Goal: Complete application form: Complete application form

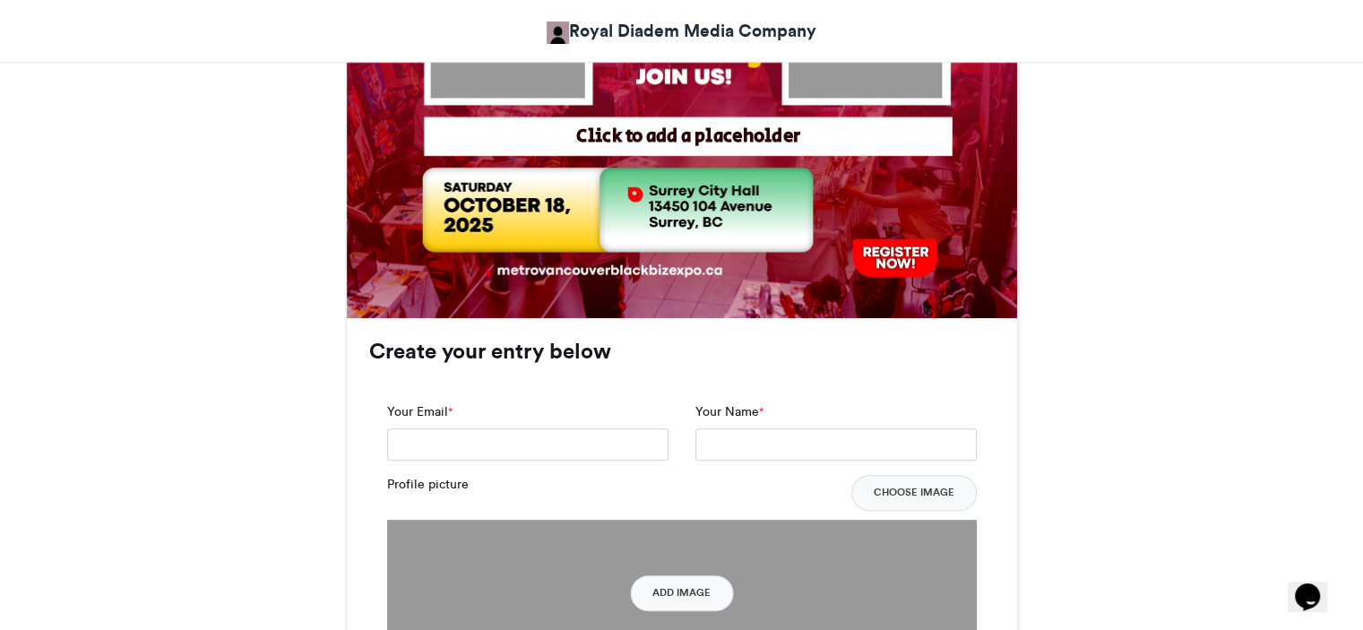
scroll to position [918, 0]
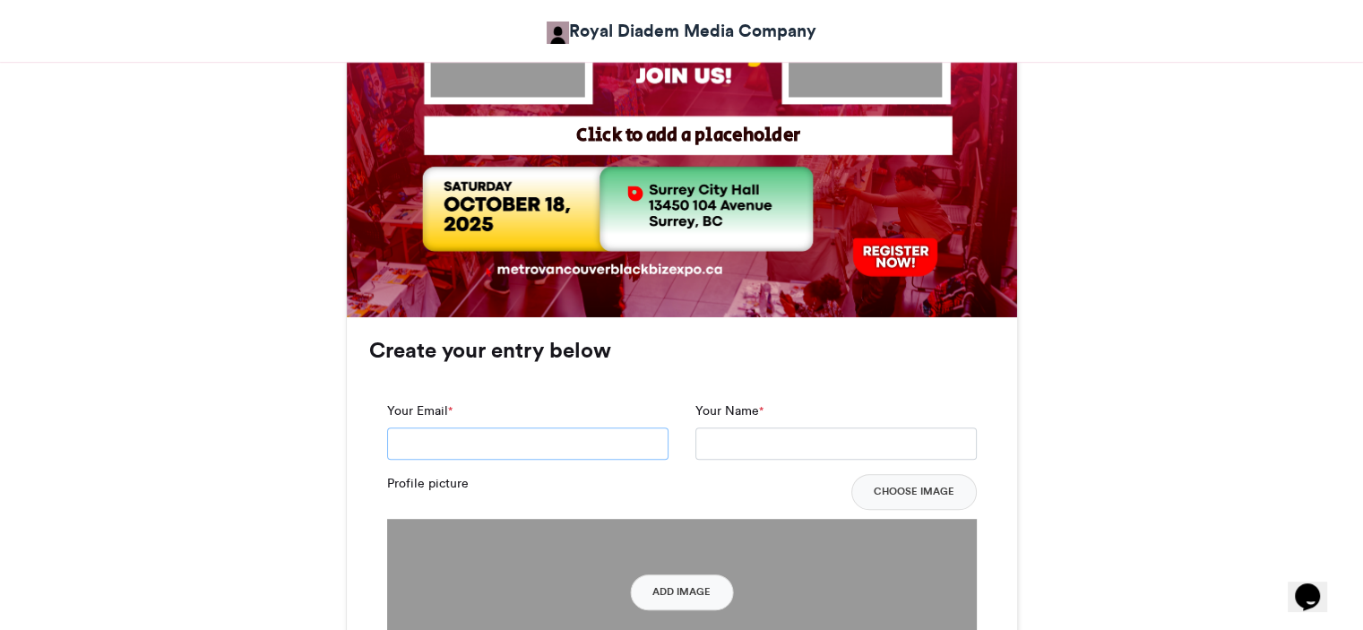
click at [516, 441] on input "Your Email *" at bounding box center [527, 444] width 281 height 32
type input "**********"
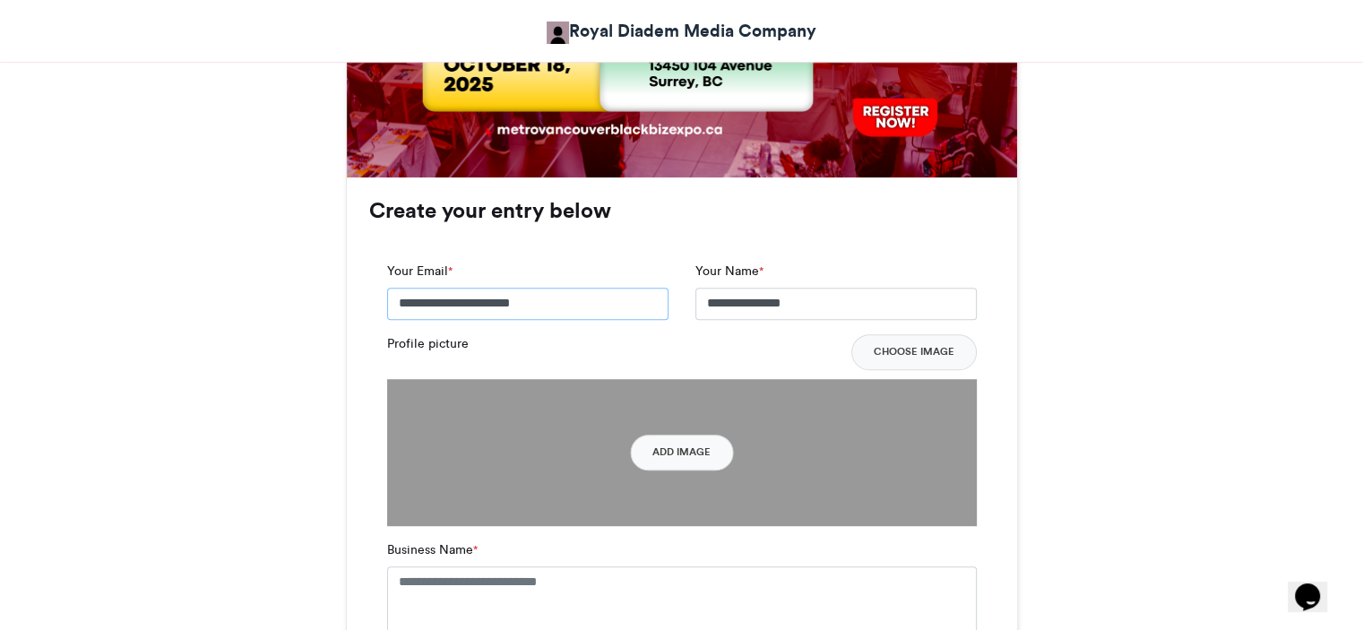
scroll to position [1065, 0]
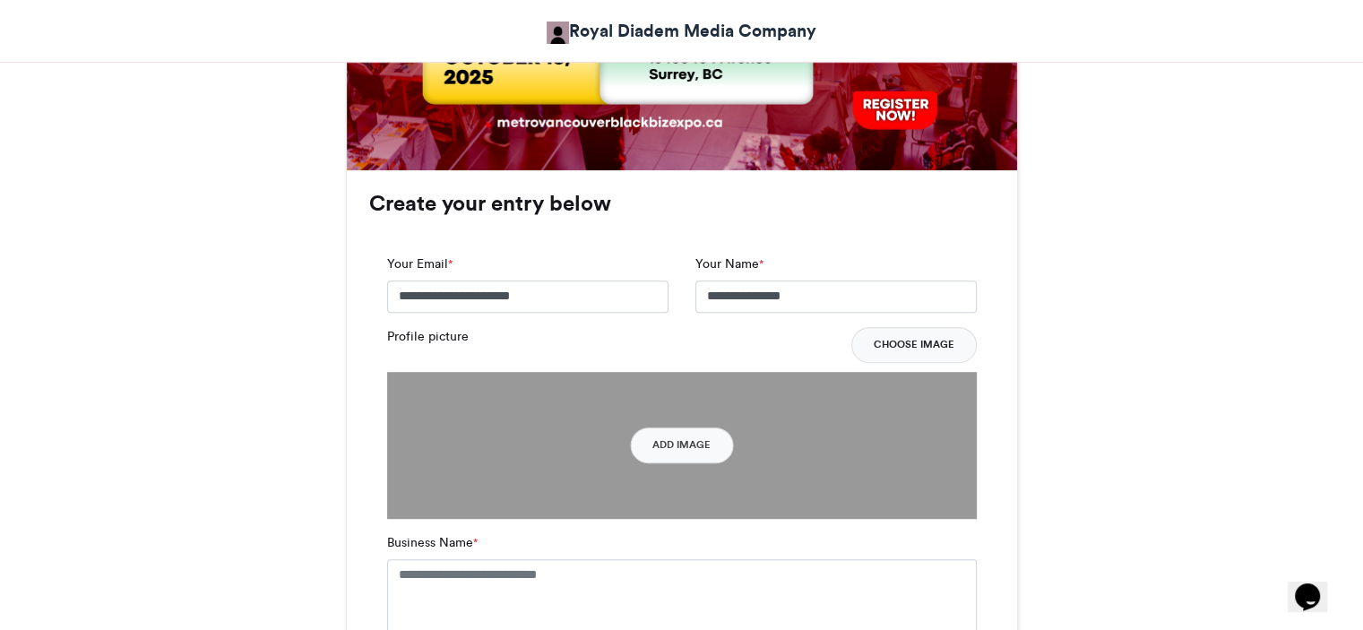
click at [921, 342] on button "Choose Image" at bounding box center [914, 345] width 125 height 36
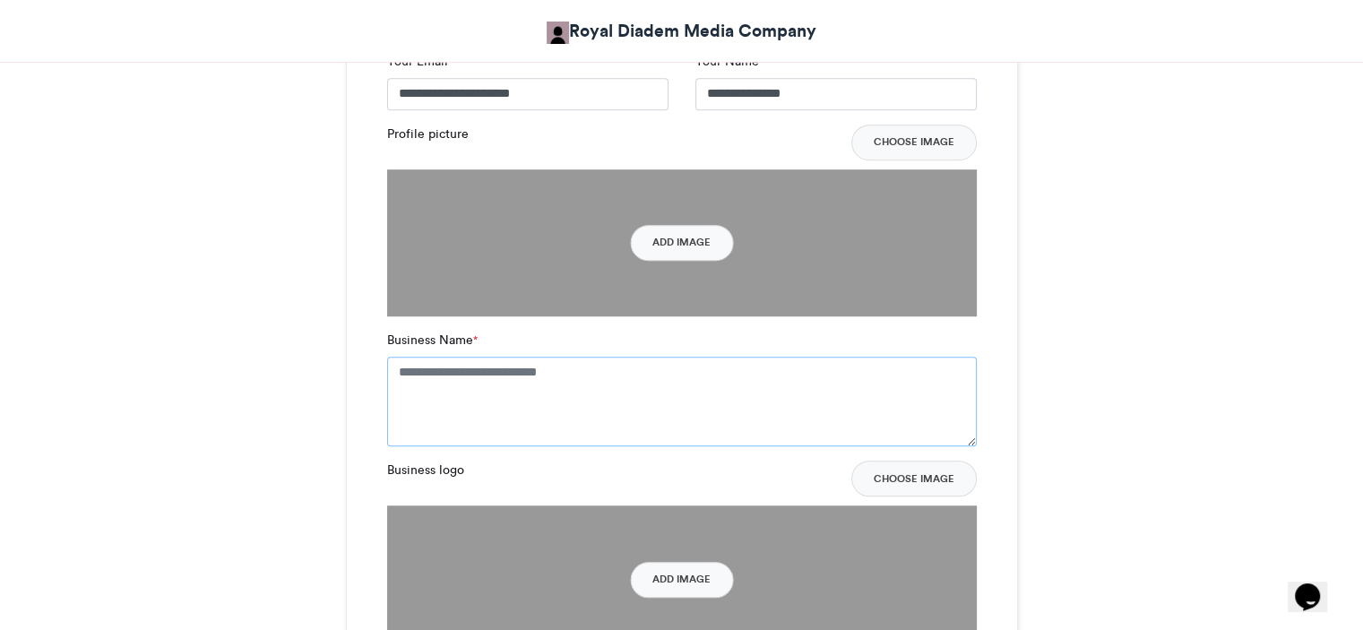
click at [606, 377] on textarea "Business Name *" at bounding box center [682, 402] width 590 height 90
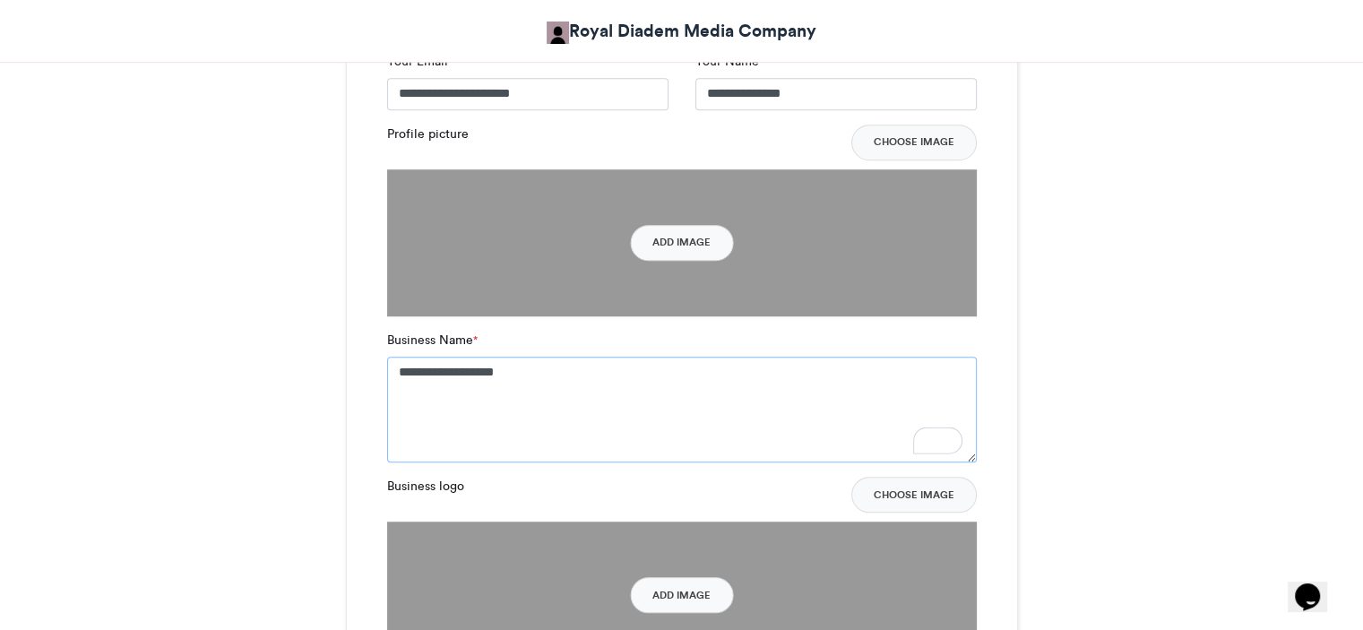
scroll to position [1377, 0]
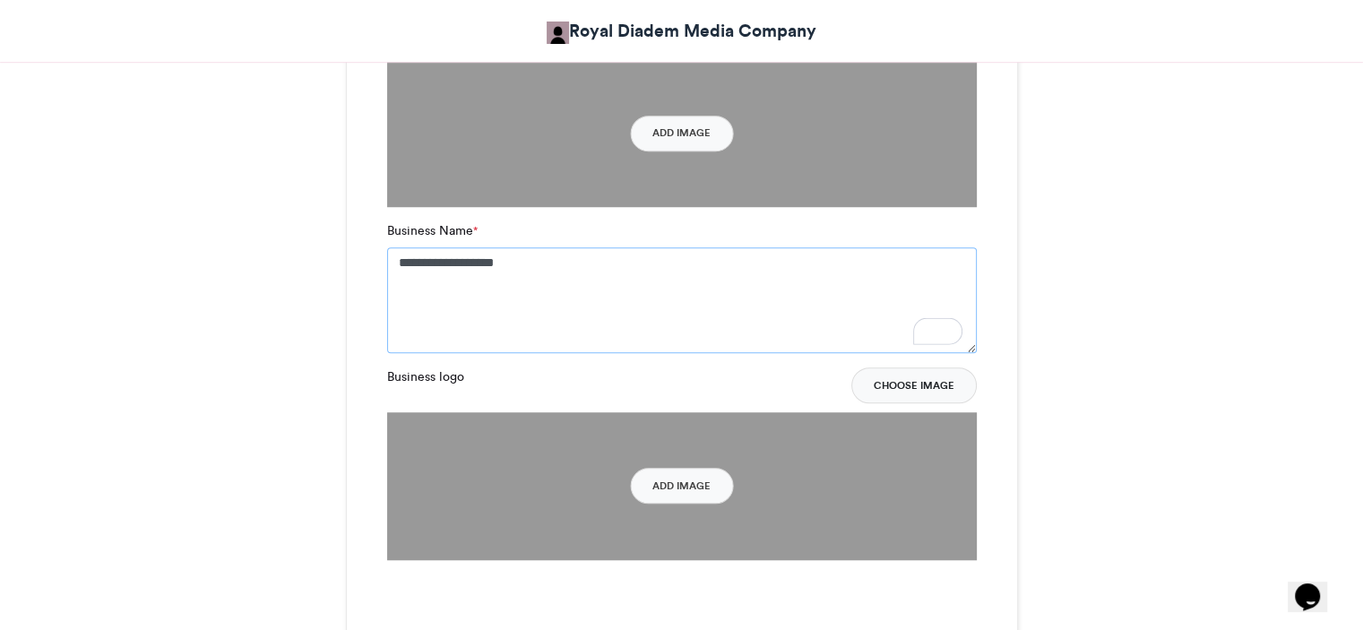
type textarea "**********"
click at [902, 385] on button "Choose Image" at bounding box center [914, 386] width 125 height 36
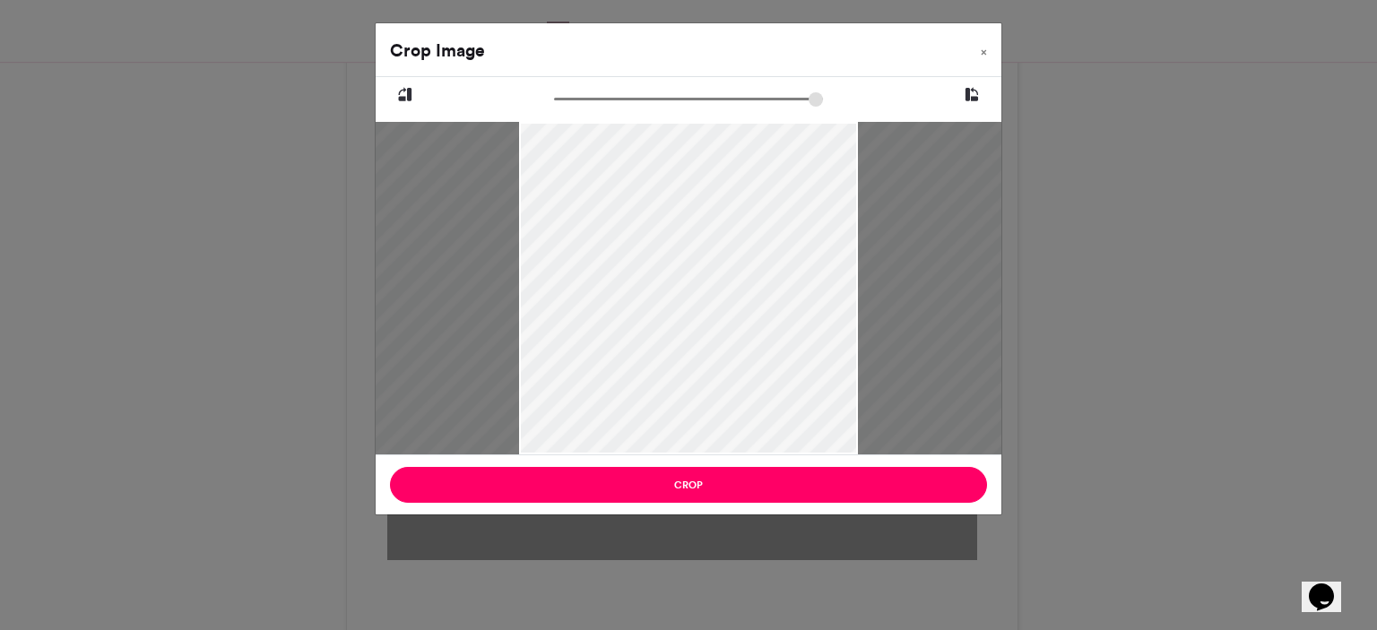
type input "******"
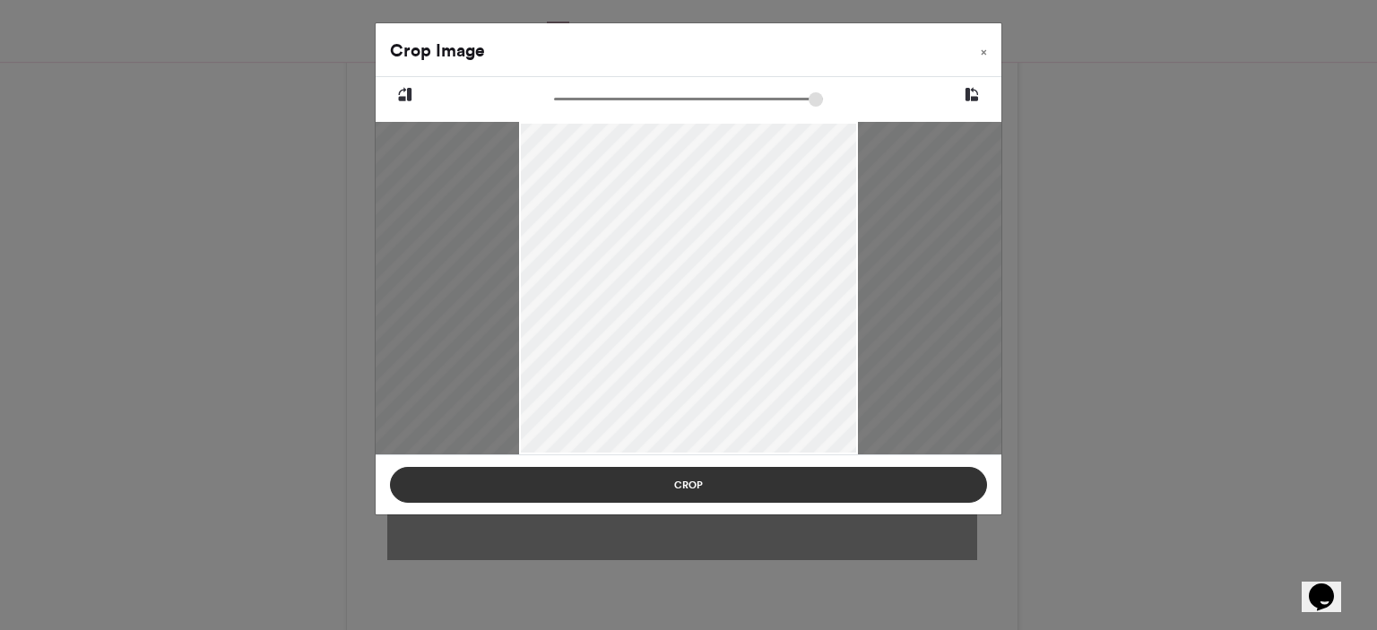
click at [697, 477] on button "Crop" at bounding box center [688, 485] width 597 height 36
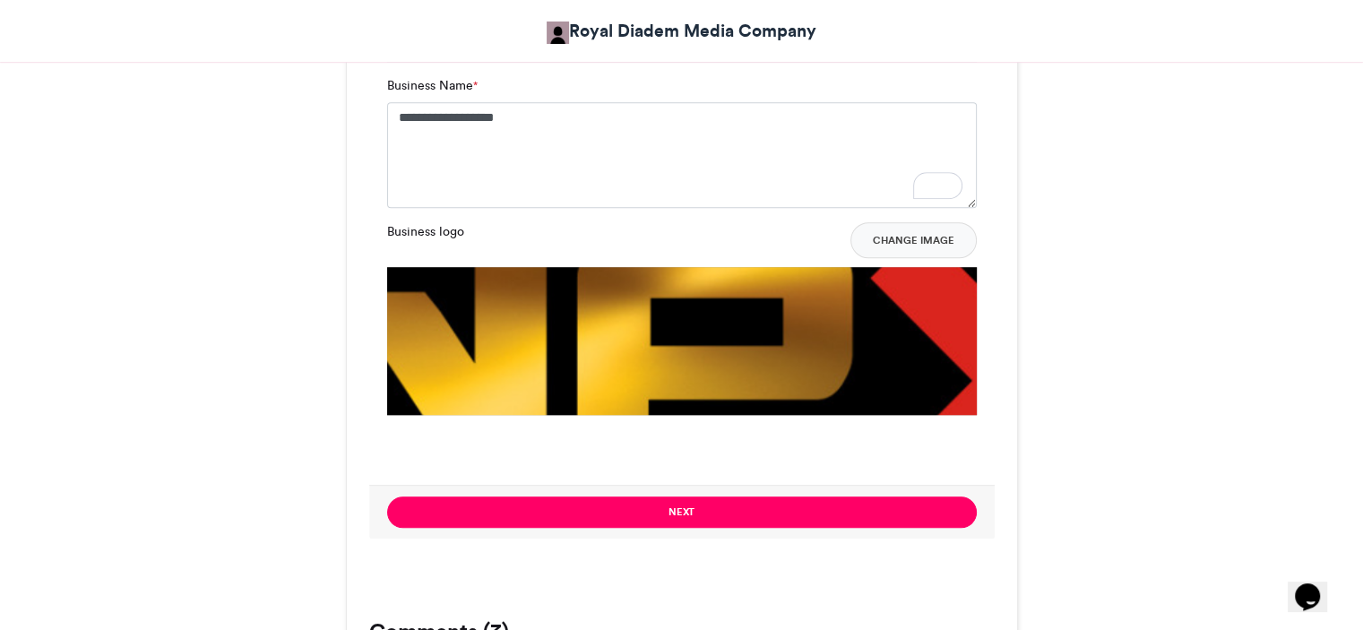
scroll to position [1502, 0]
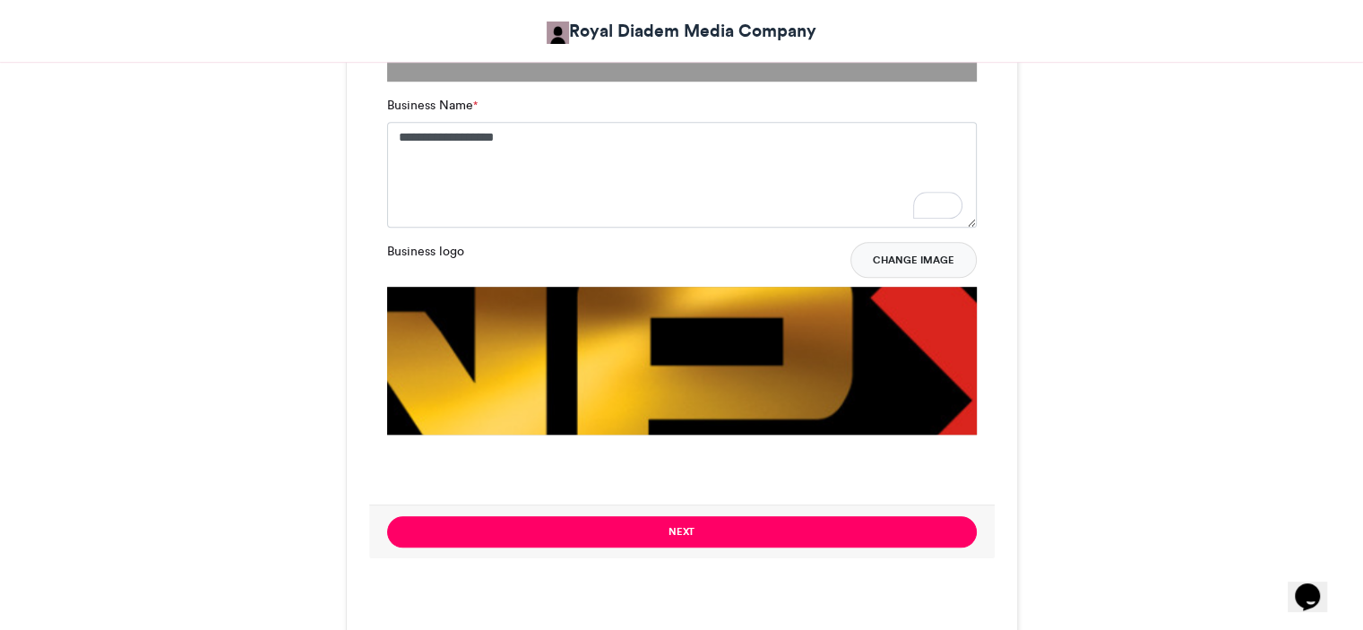
click at [932, 255] on button "Change Image" at bounding box center [914, 260] width 126 height 36
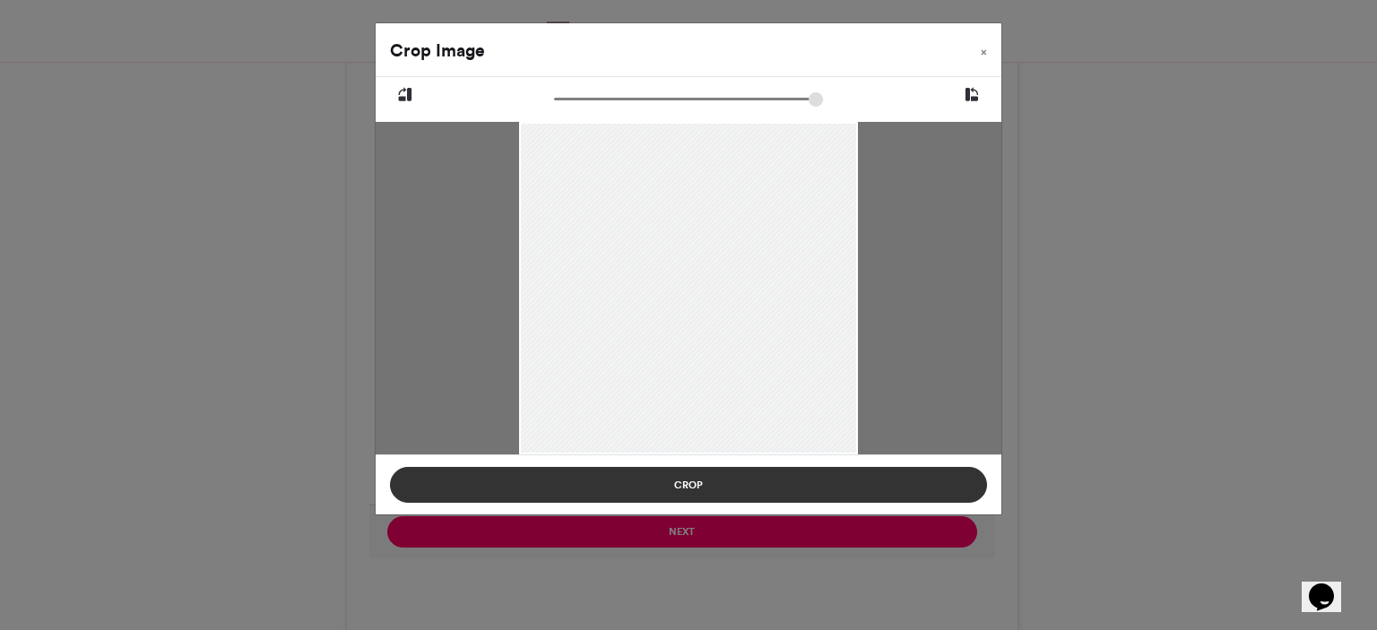
click at [729, 493] on button "Crop" at bounding box center [688, 485] width 597 height 36
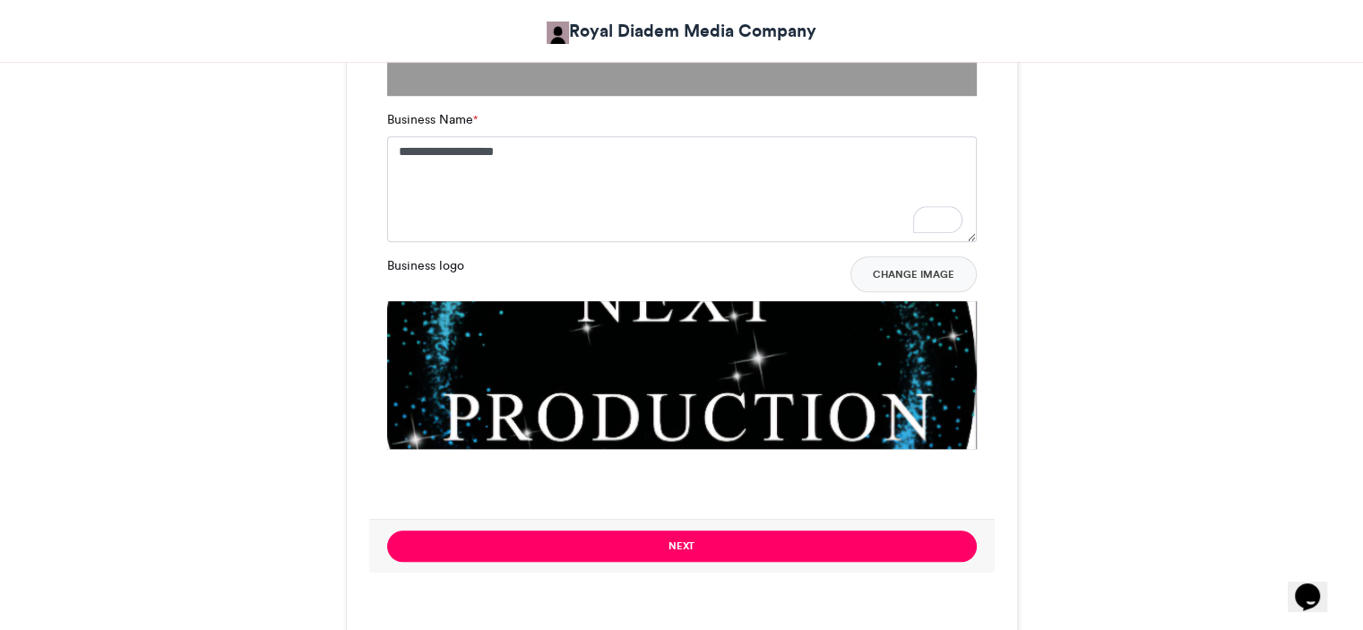
scroll to position [1484, 0]
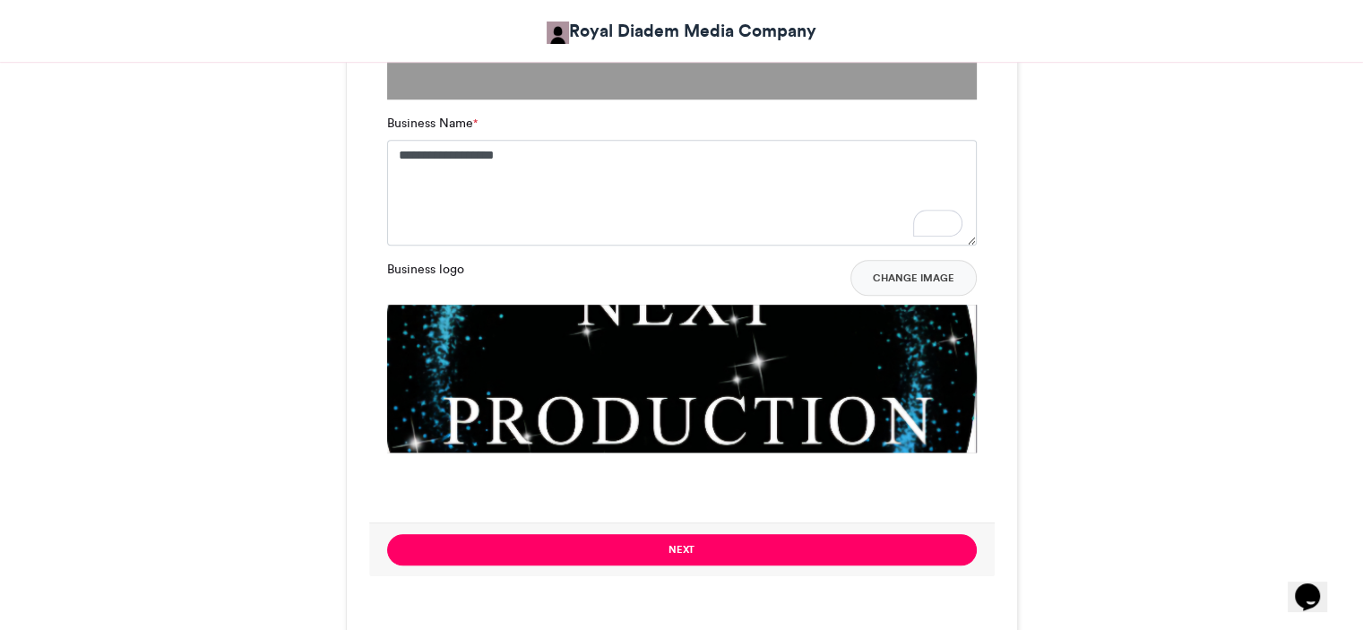
click at [719, 355] on img at bounding box center [682, 595] width 590 height 580
click at [903, 269] on button "Change Image" at bounding box center [914, 278] width 126 height 36
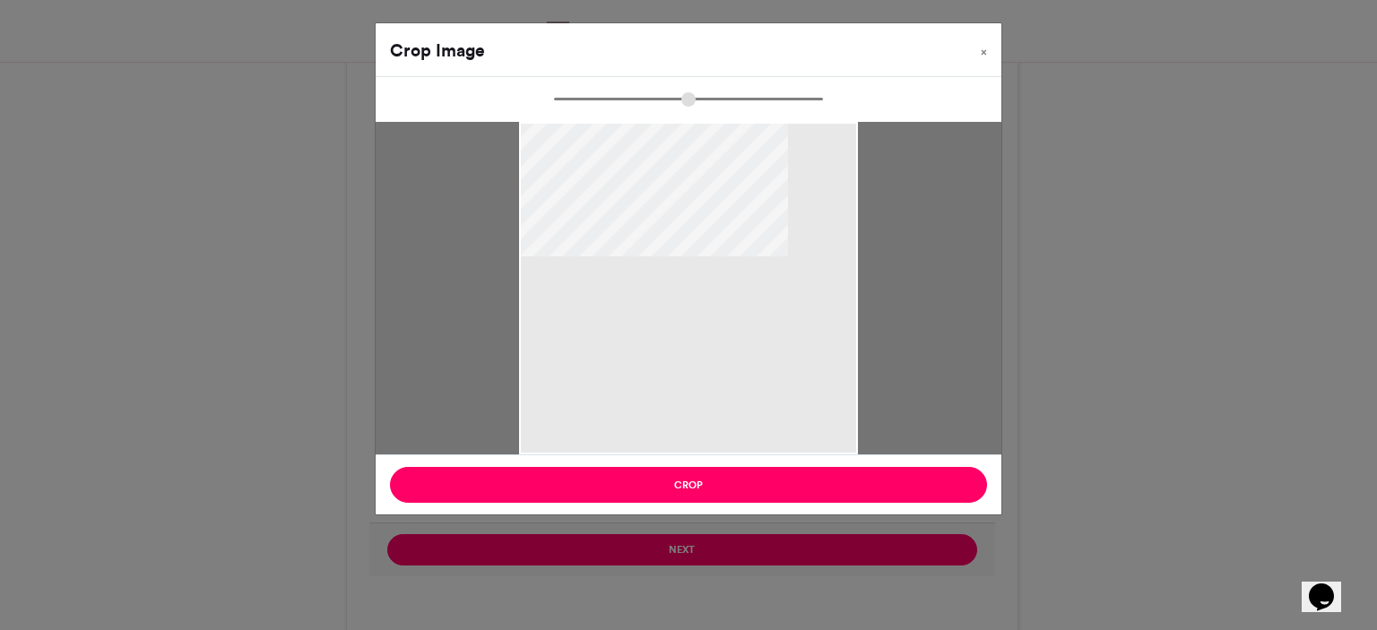
type input "******"
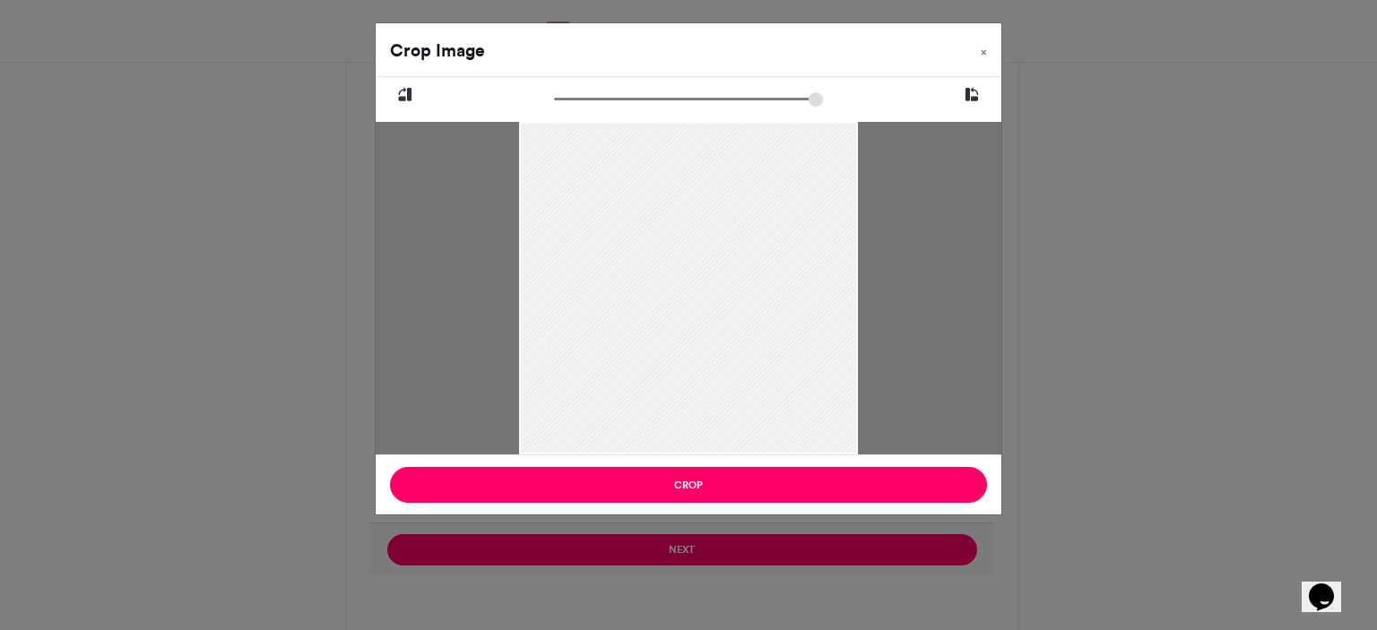
click at [401, 92] on icon at bounding box center [405, 94] width 16 height 23
click at [800, 541] on div "Crop Image × Crop" at bounding box center [688, 315] width 1377 height 630
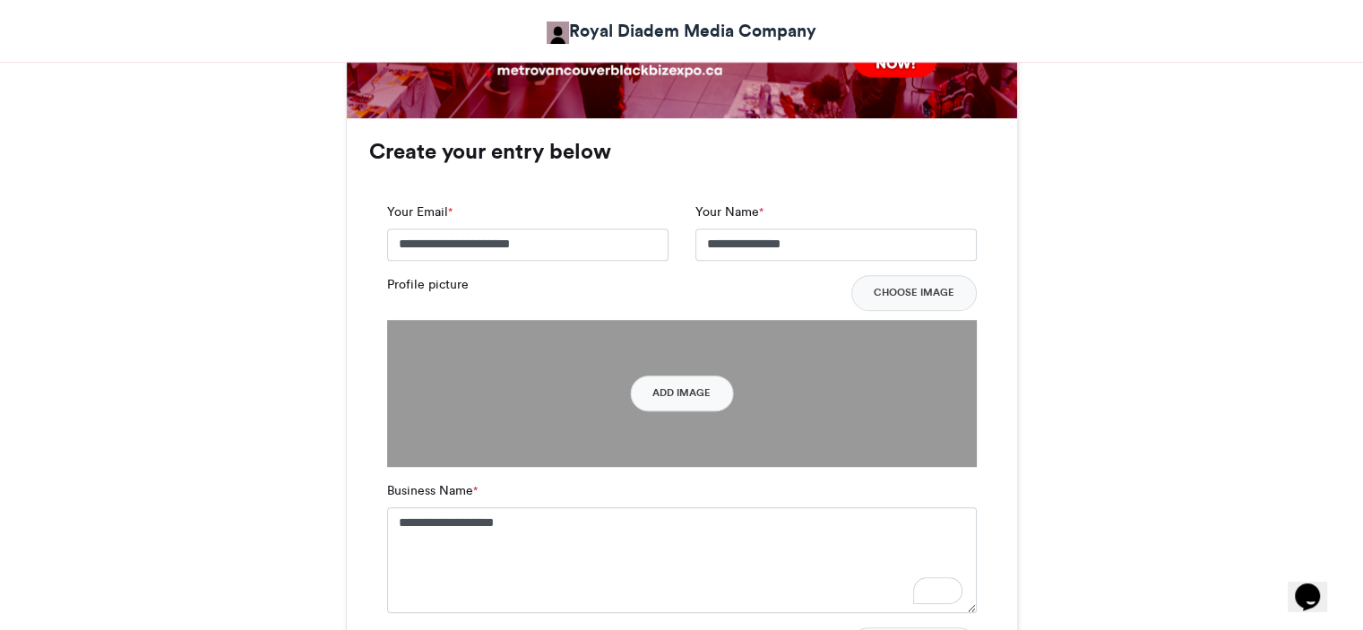
scroll to position [1115, 0]
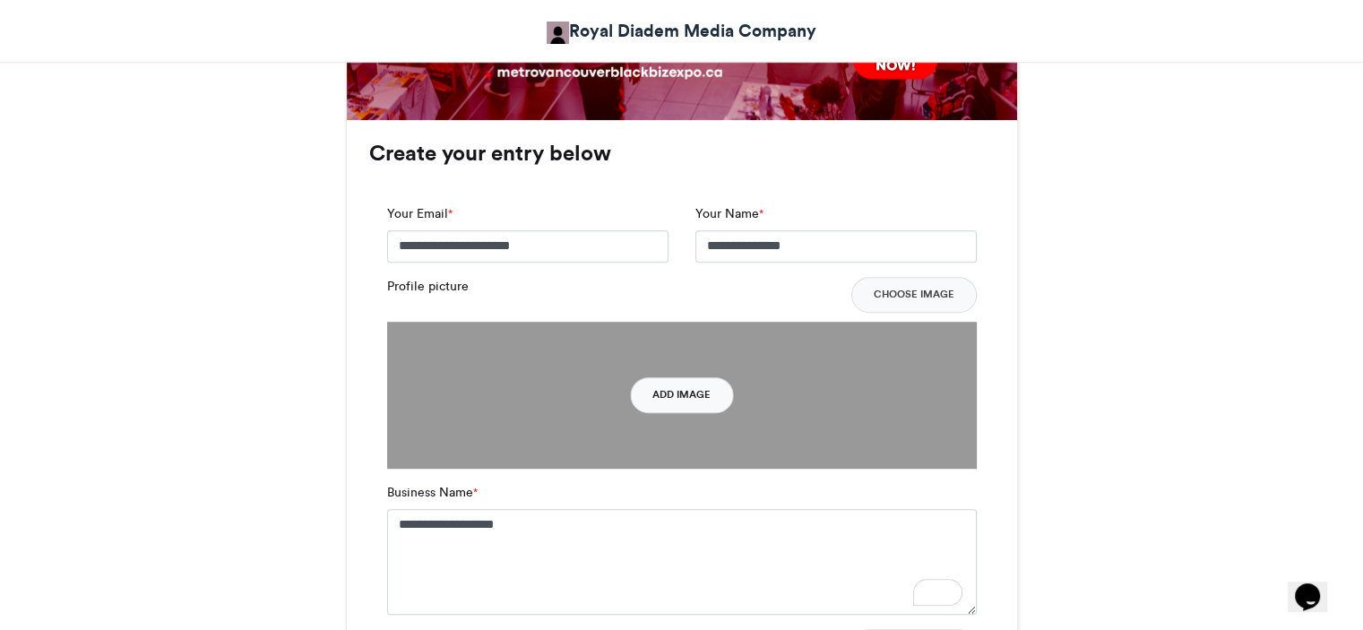
click at [675, 399] on button "Add Image" at bounding box center [681, 395] width 103 height 36
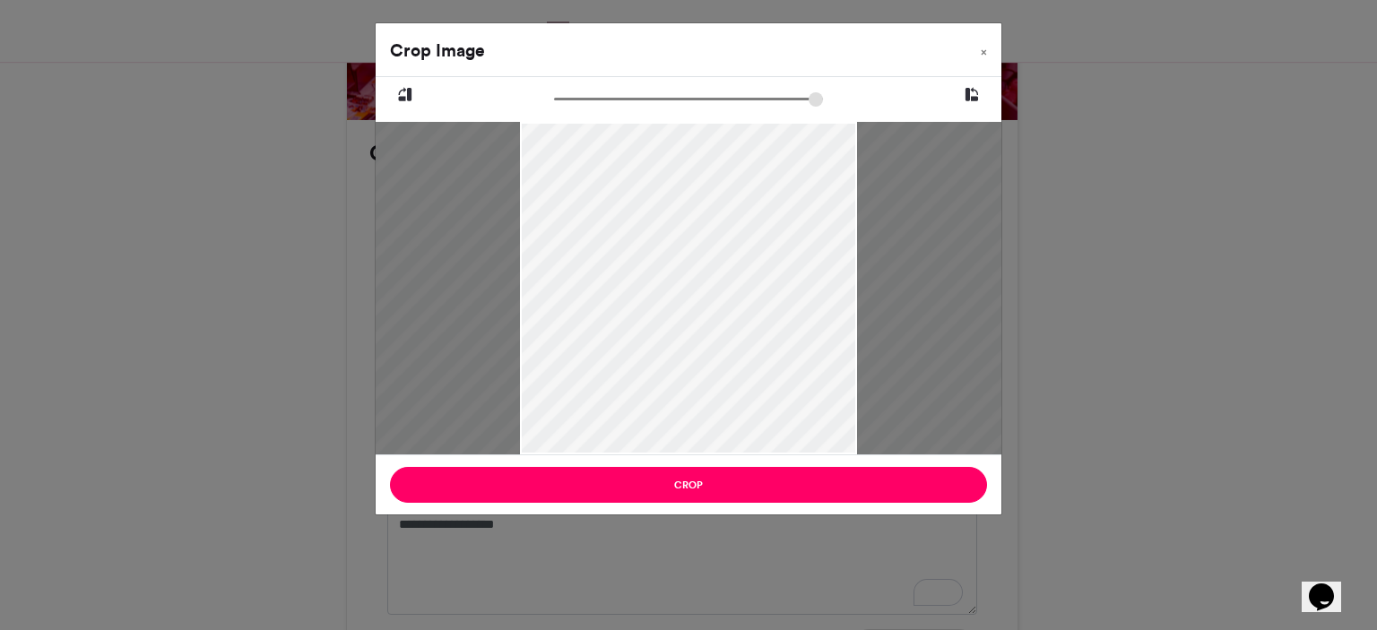
type input "******"
click at [982, 51] on span "×" at bounding box center [984, 52] width 6 height 11
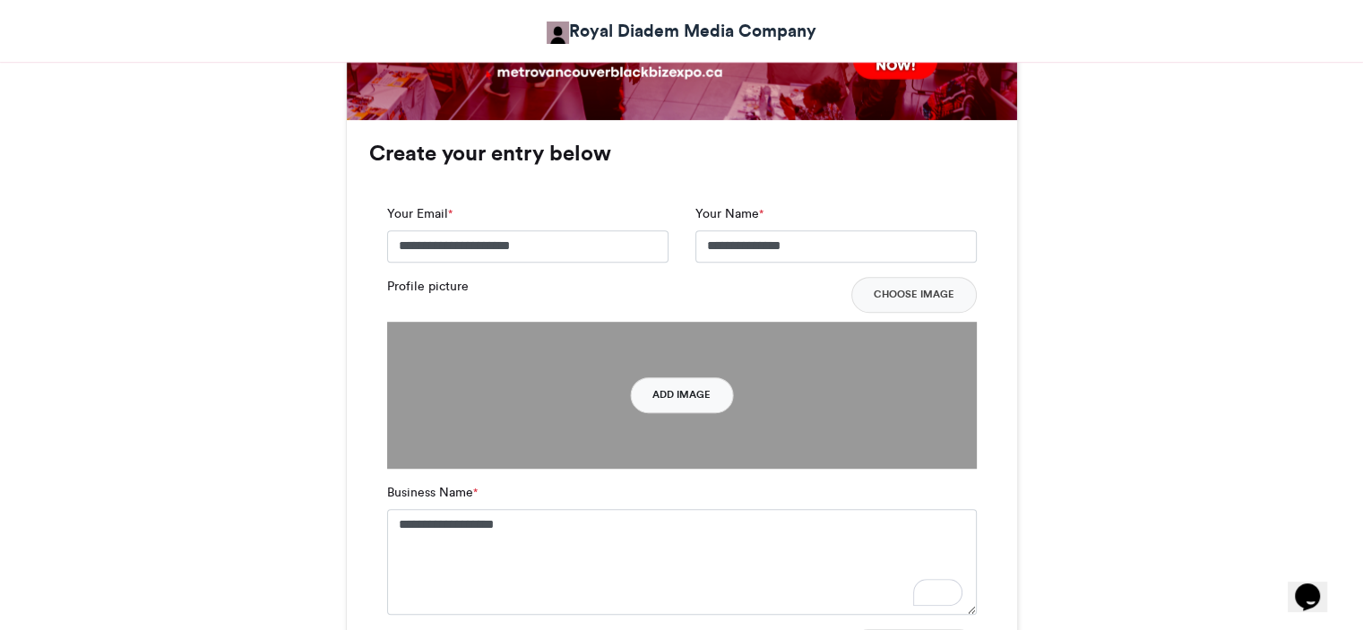
click at [684, 393] on button "Add Image" at bounding box center [681, 395] width 103 height 36
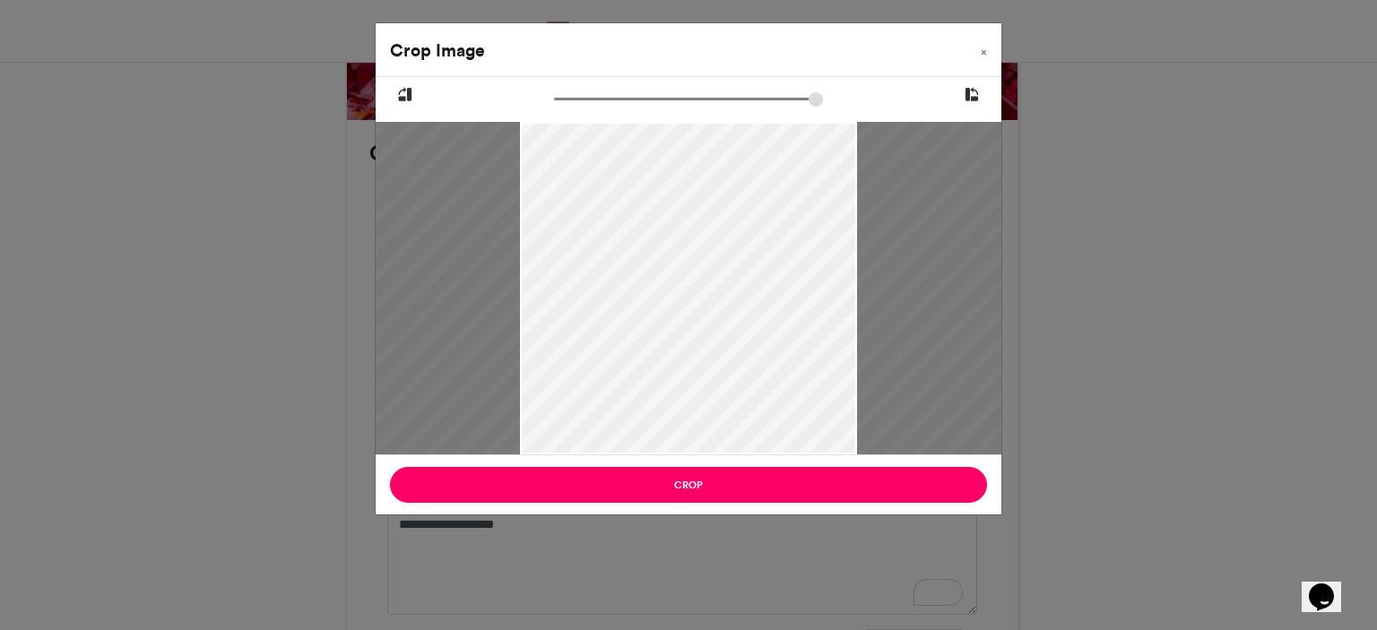
click at [698, 98] on input "zoom" at bounding box center [688, 99] width 269 height 17
drag, startPoint x: 698, startPoint y: 98, endPoint x: 985, endPoint y: 47, distance: 291.4
type input "***"
click at [823, 91] on input "zoom" at bounding box center [688, 99] width 269 height 17
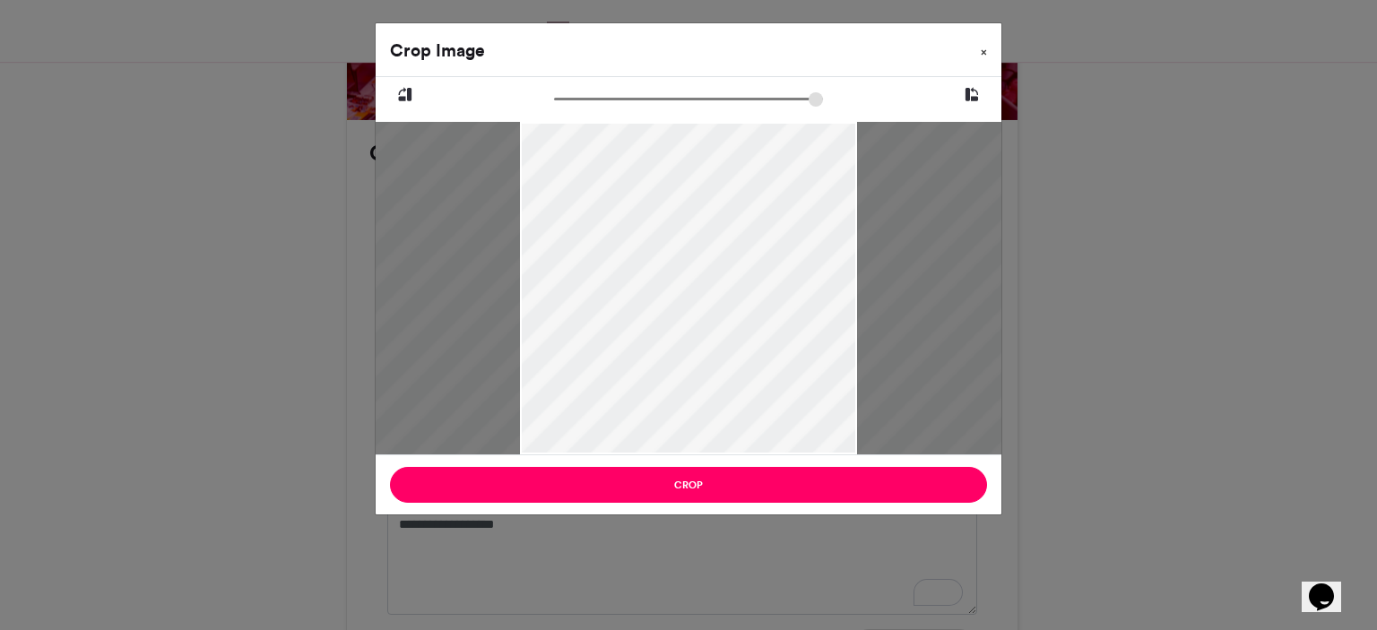
click at [985, 47] on span "×" at bounding box center [984, 52] width 6 height 11
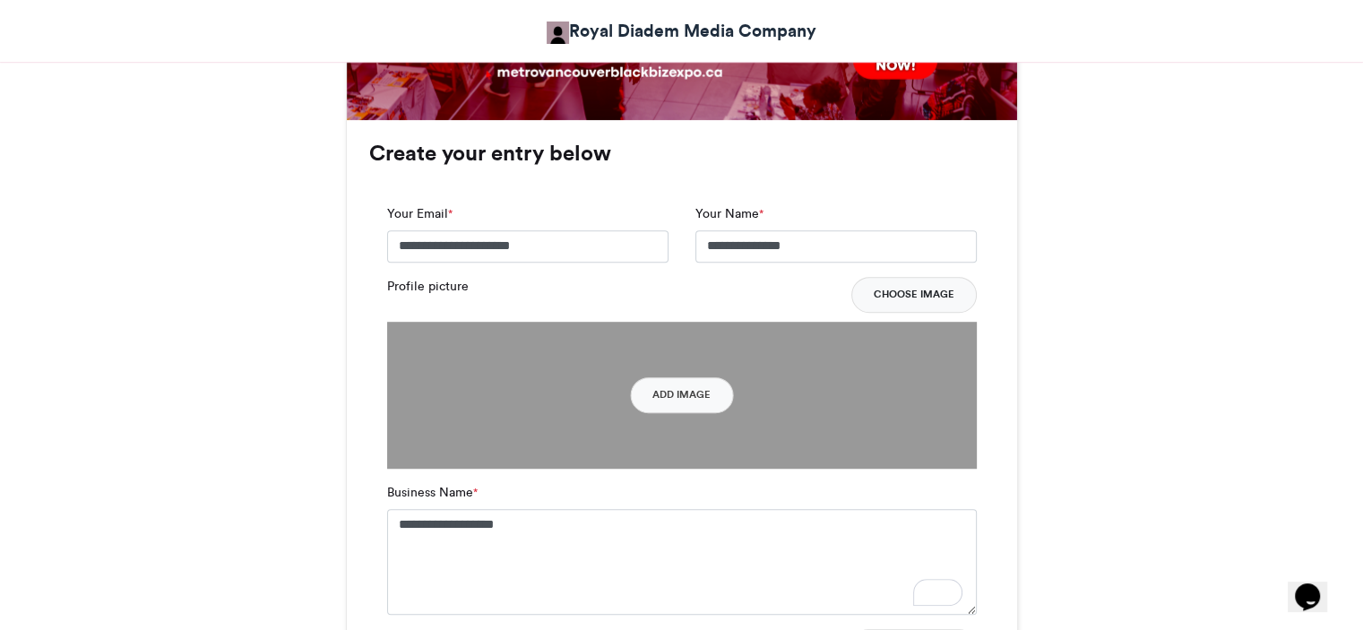
click at [914, 291] on button "Choose Image" at bounding box center [914, 295] width 125 height 36
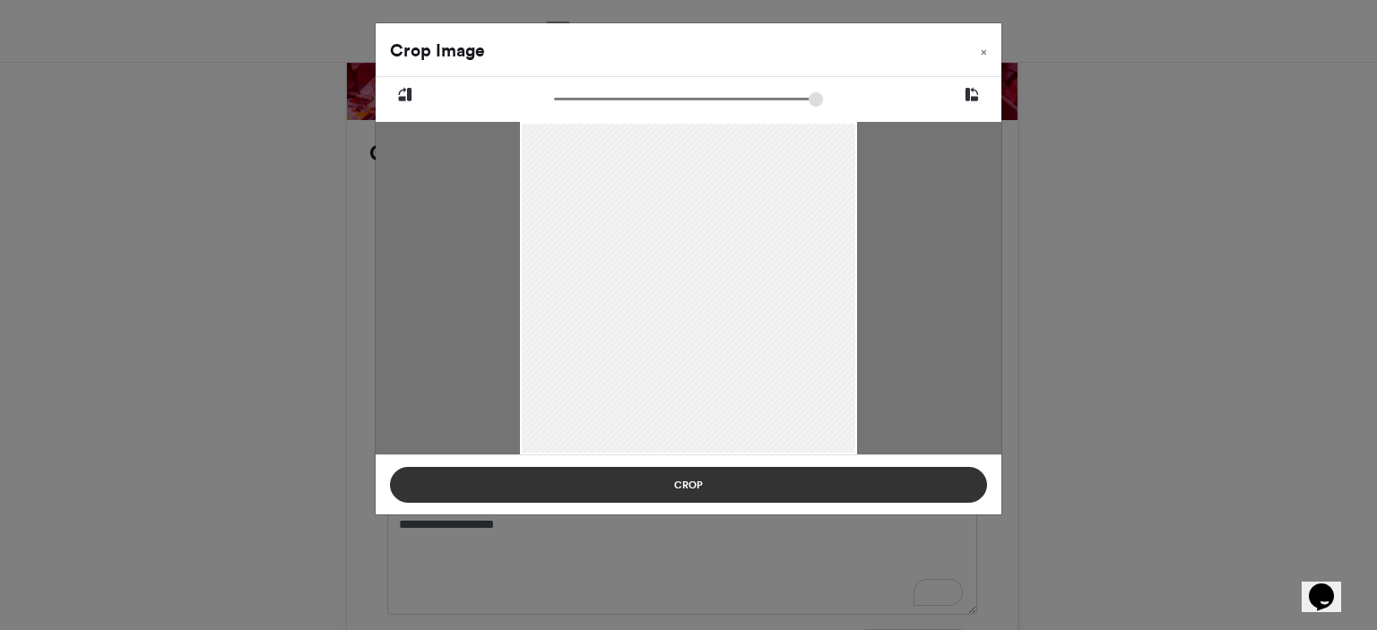
click at [768, 489] on button "Crop" at bounding box center [688, 485] width 597 height 36
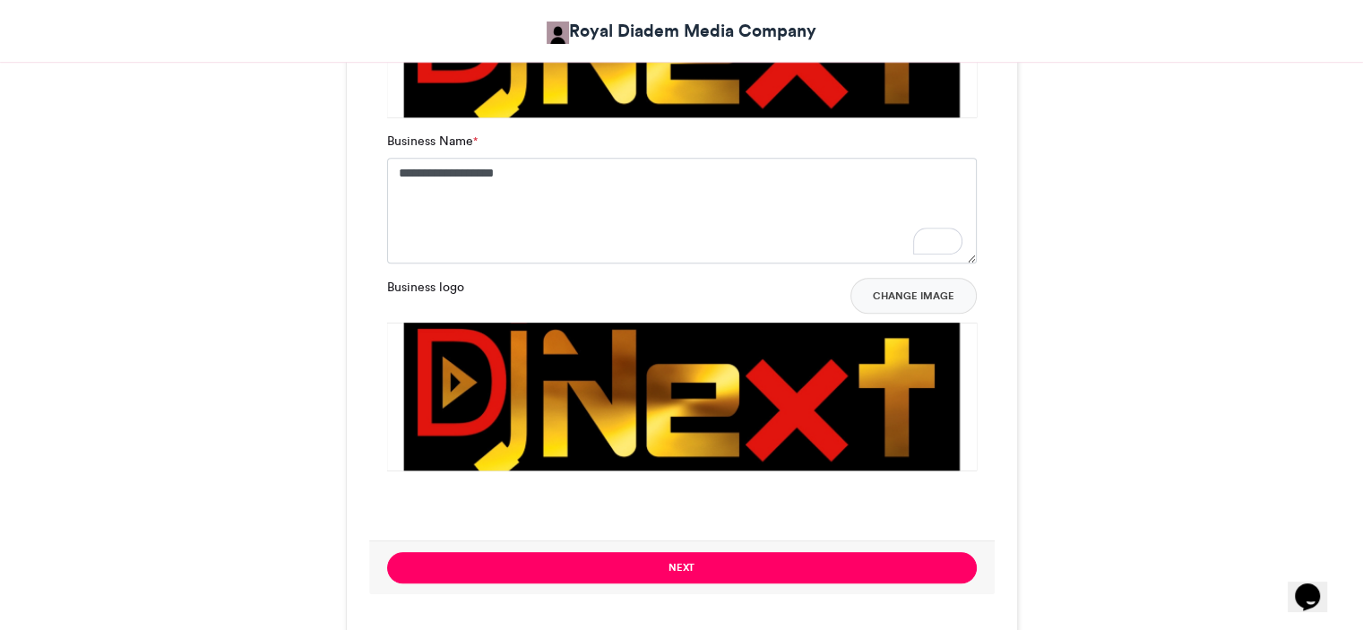
scroll to position [1467, 0]
click at [925, 294] on button "Change Image" at bounding box center [914, 296] width 126 height 36
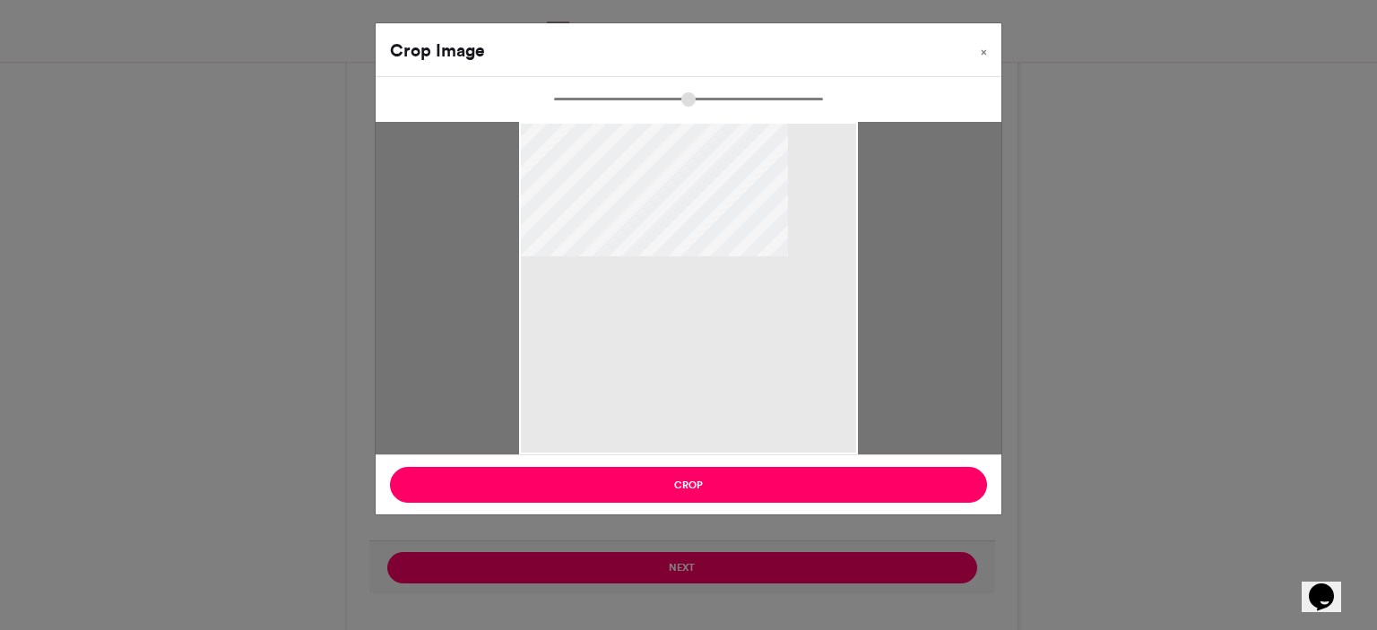
type input "******"
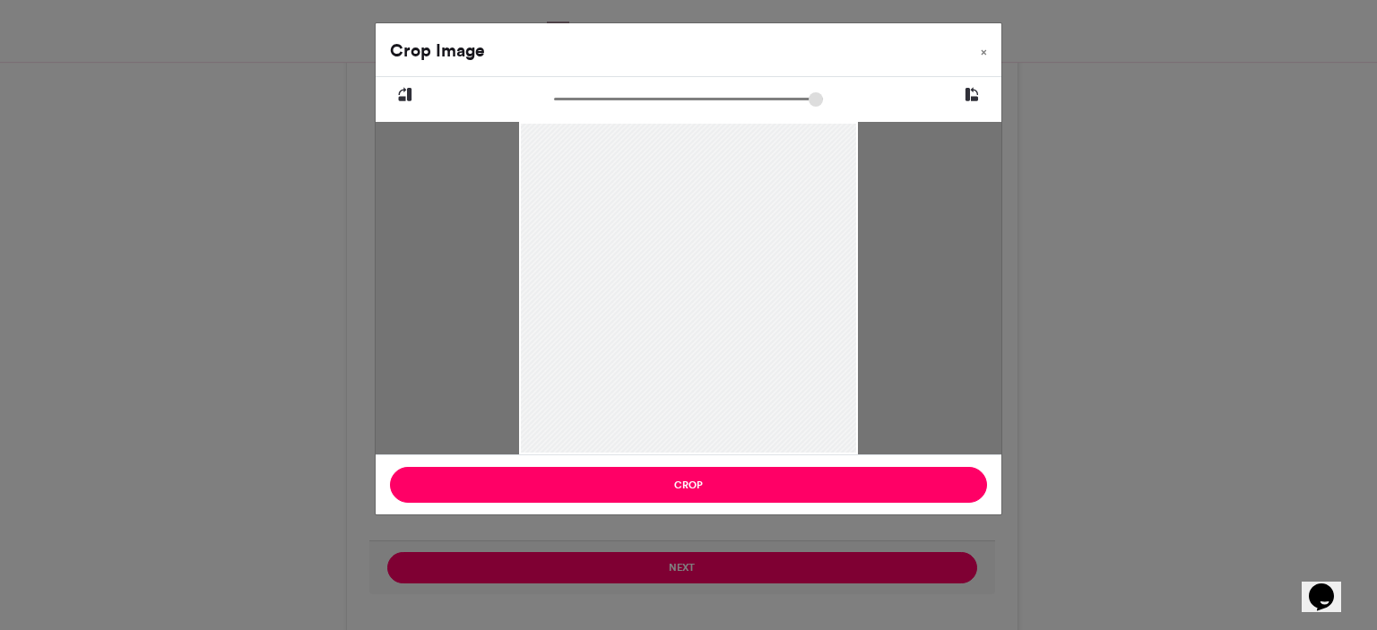
click at [729, 559] on div "Crop Image × Crop" at bounding box center [688, 315] width 1377 height 630
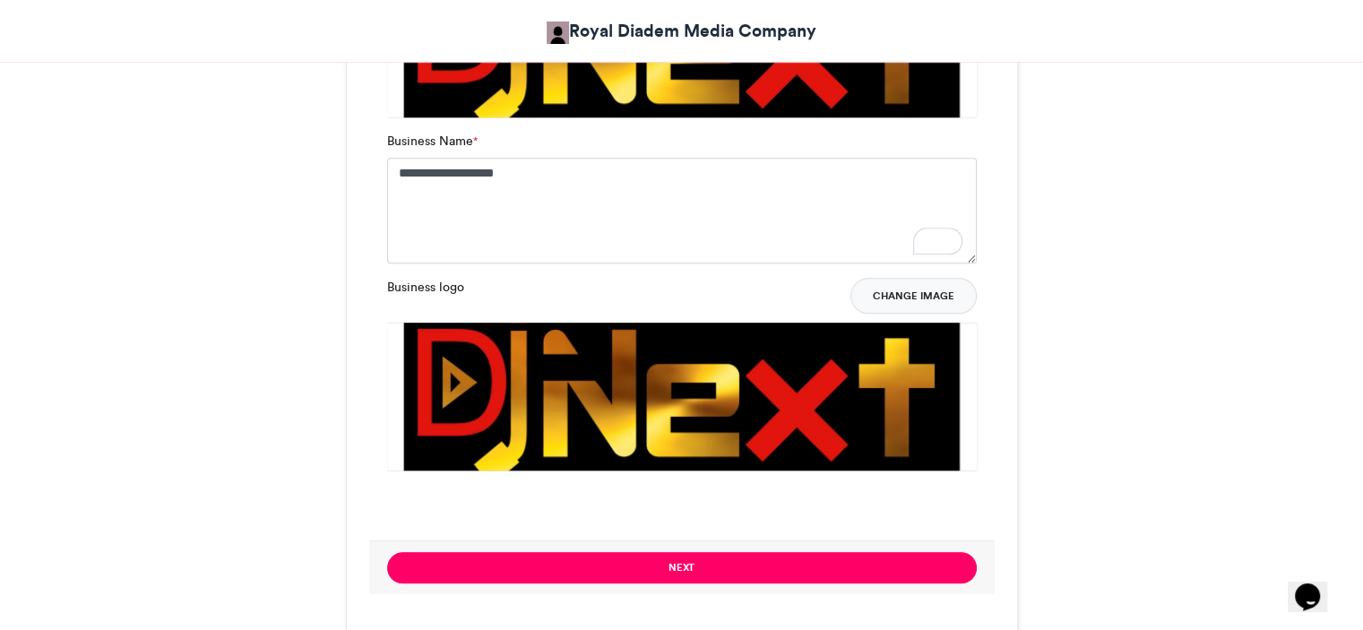
click at [941, 293] on button "Change Image" at bounding box center [914, 296] width 126 height 36
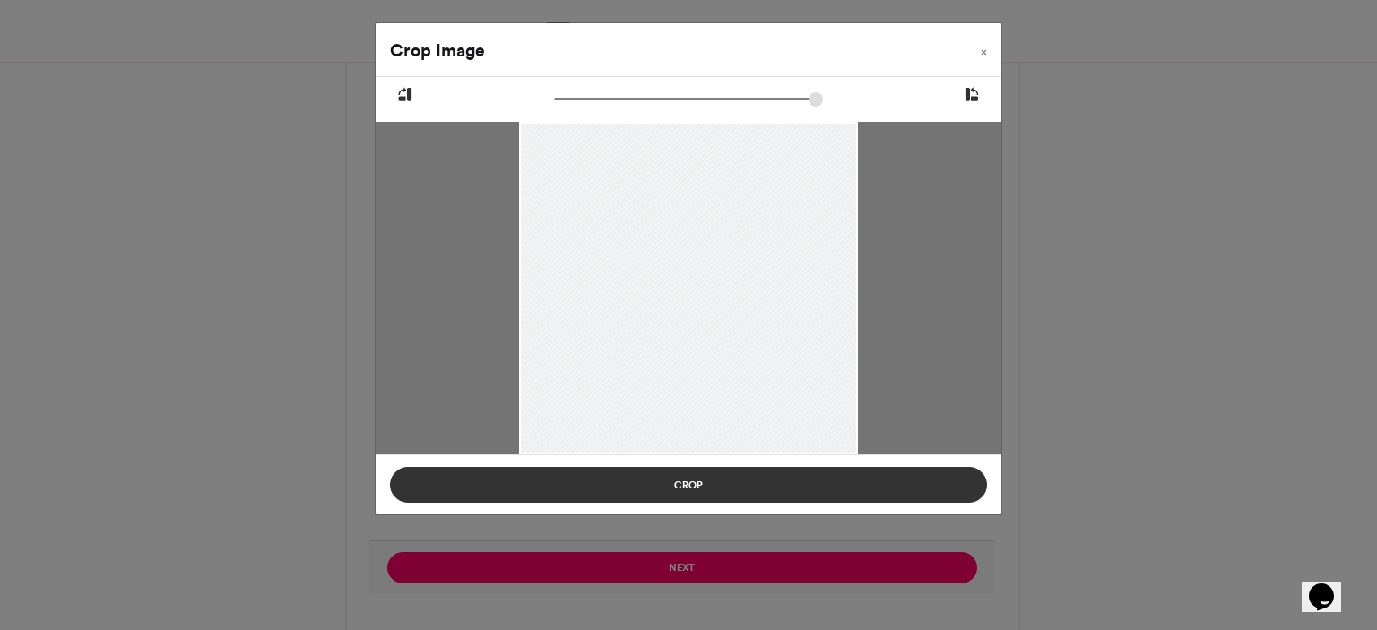
click at [718, 482] on button "Crop" at bounding box center [688, 485] width 597 height 36
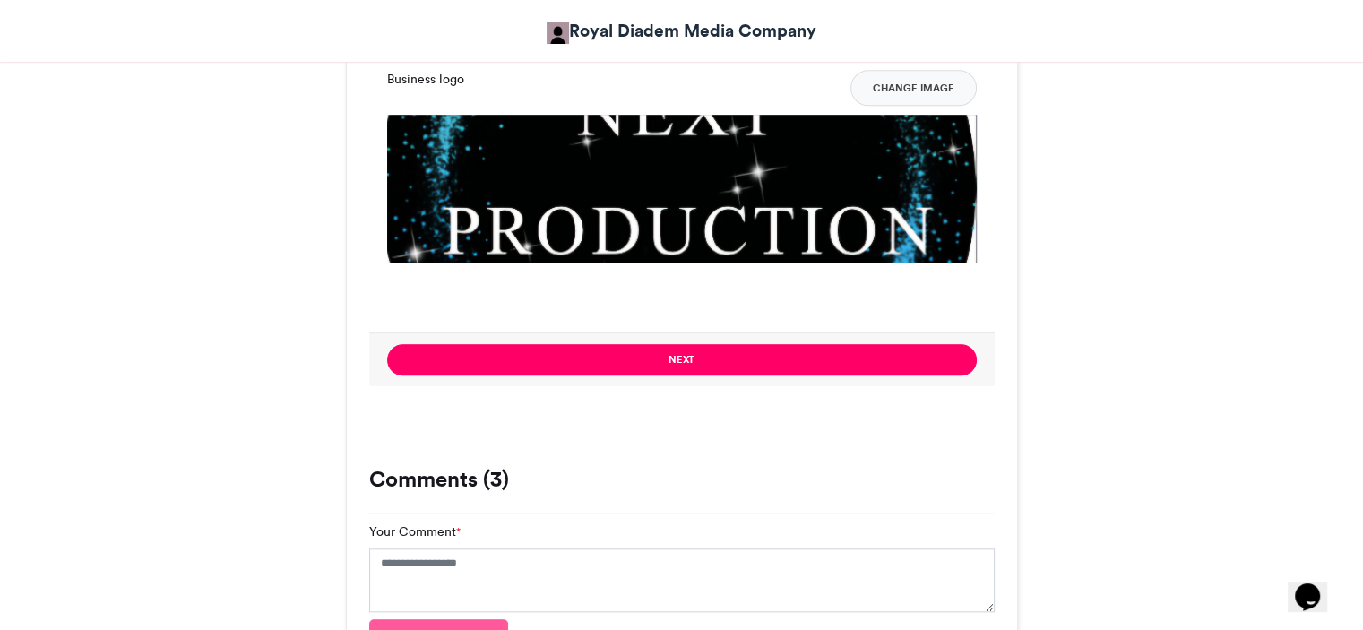
scroll to position [1672, 0]
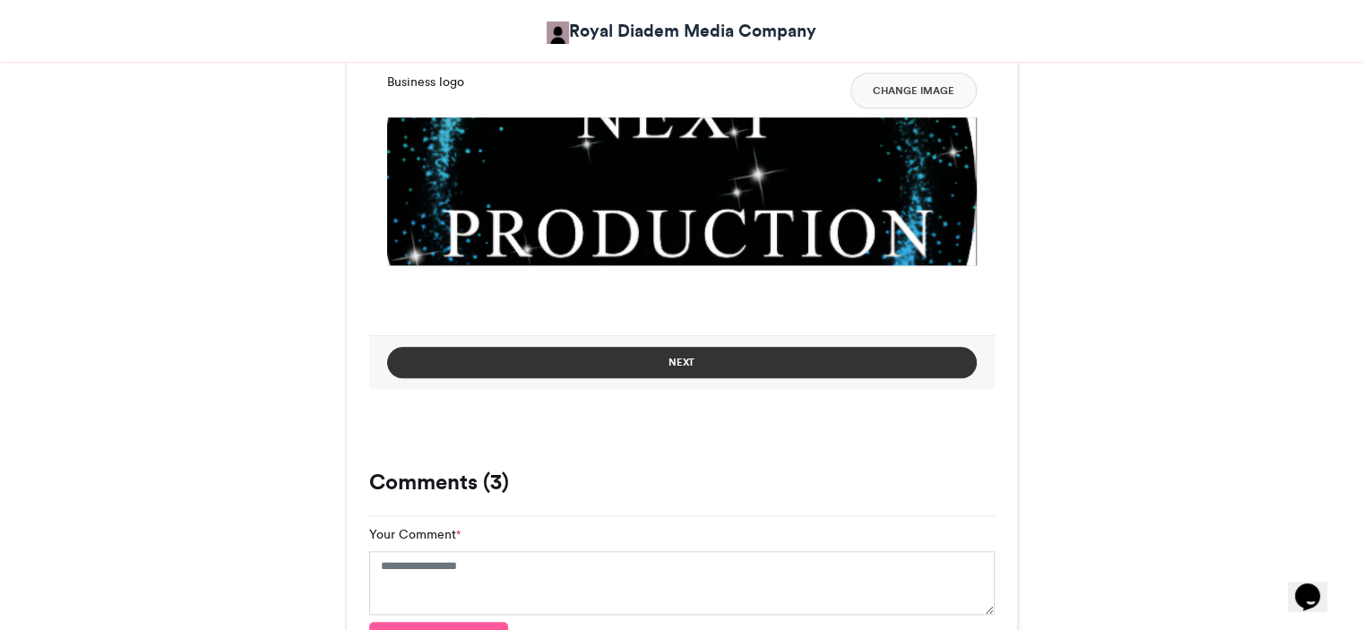
click at [711, 366] on button "Next" at bounding box center [682, 362] width 590 height 31
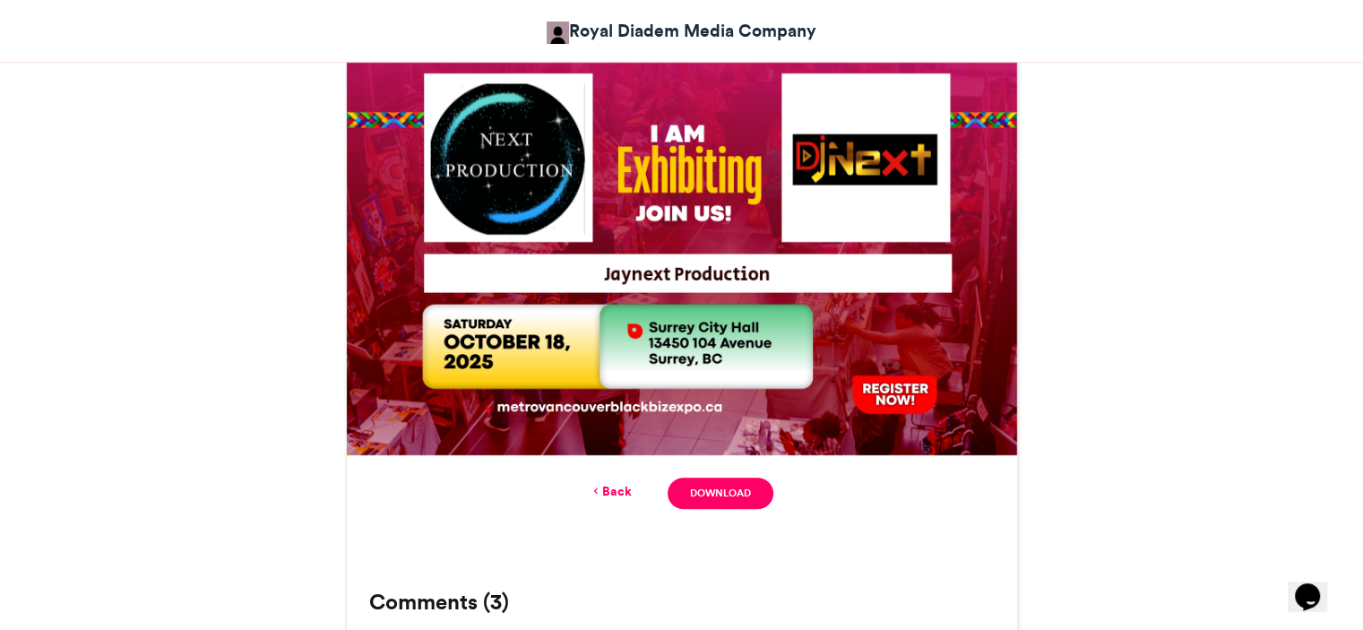
scroll to position [939, 0]
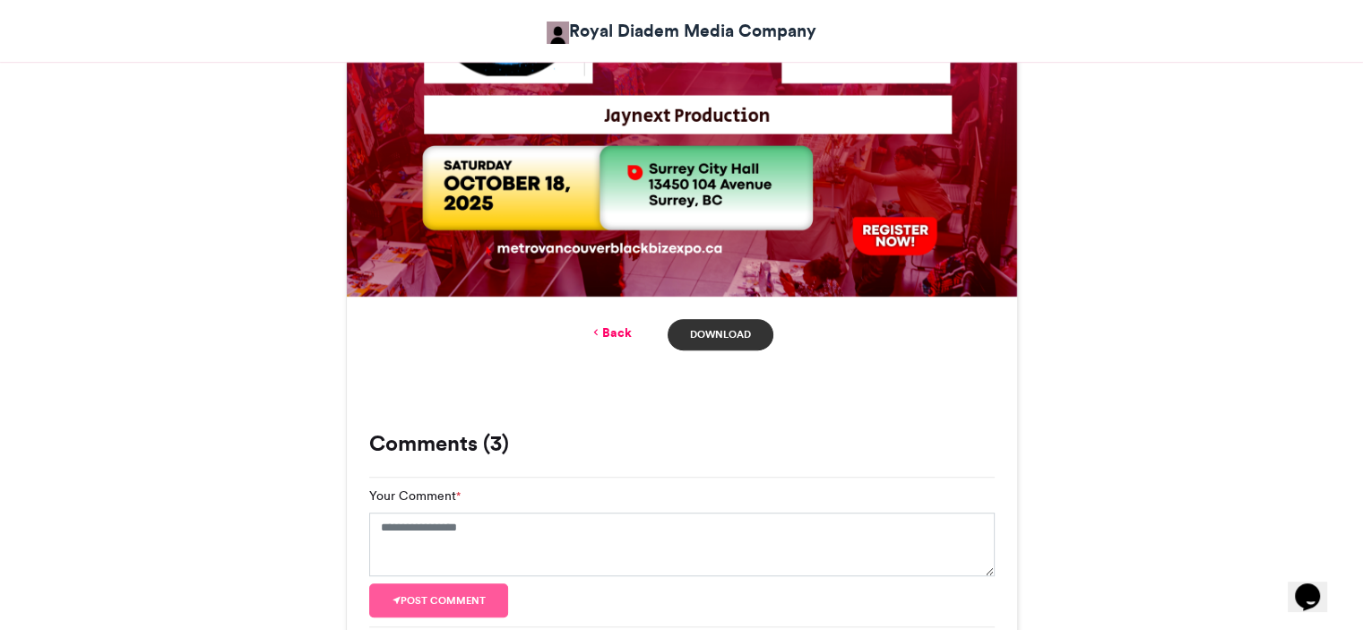
click at [718, 335] on link "Download" at bounding box center [720, 334] width 105 height 31
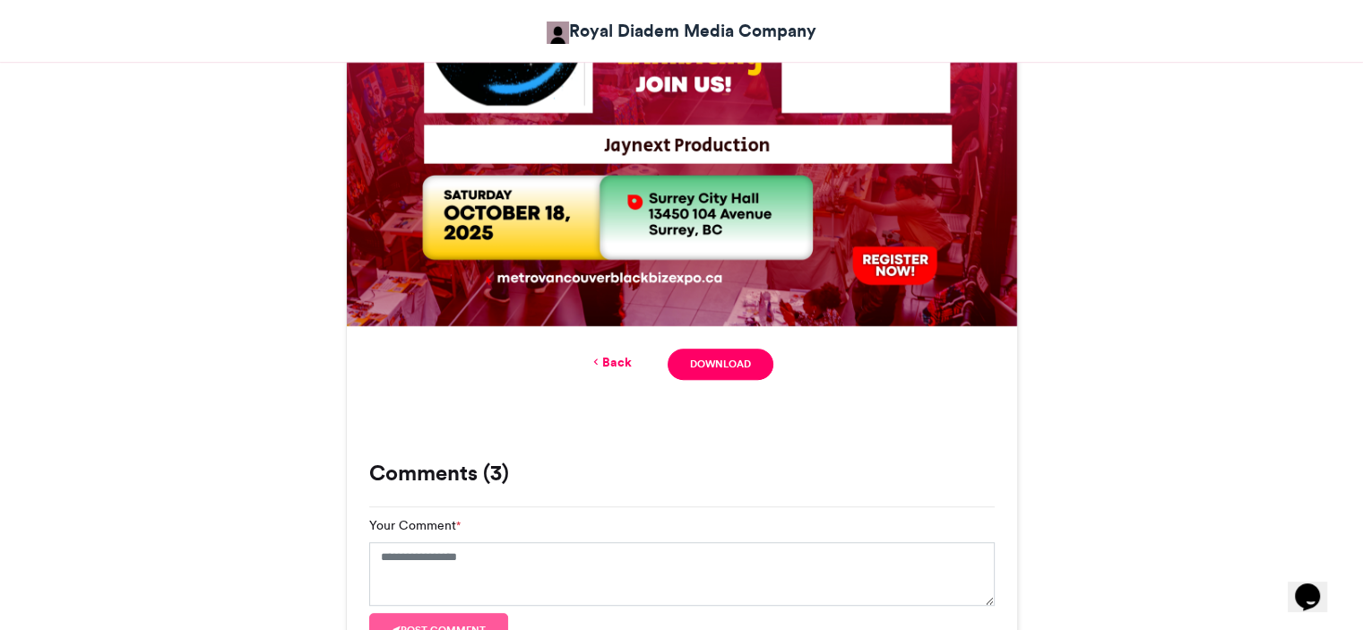
scroll to position [911, 0]
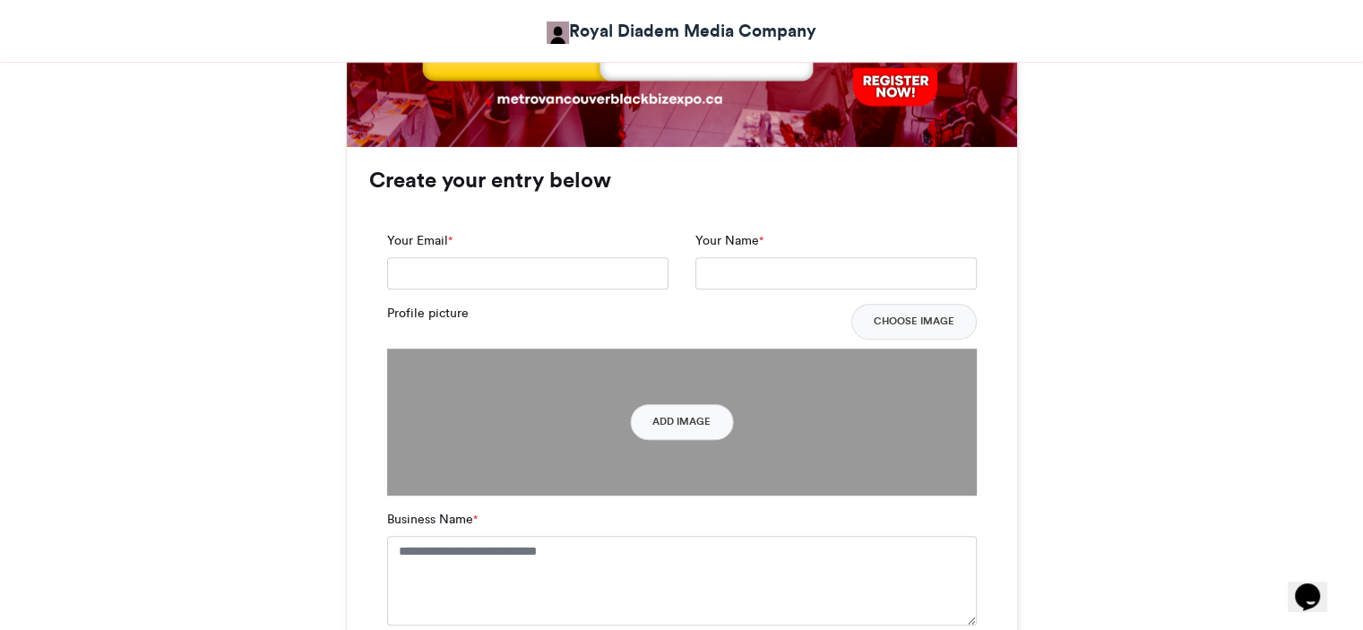
scroll to position [1108, 0]
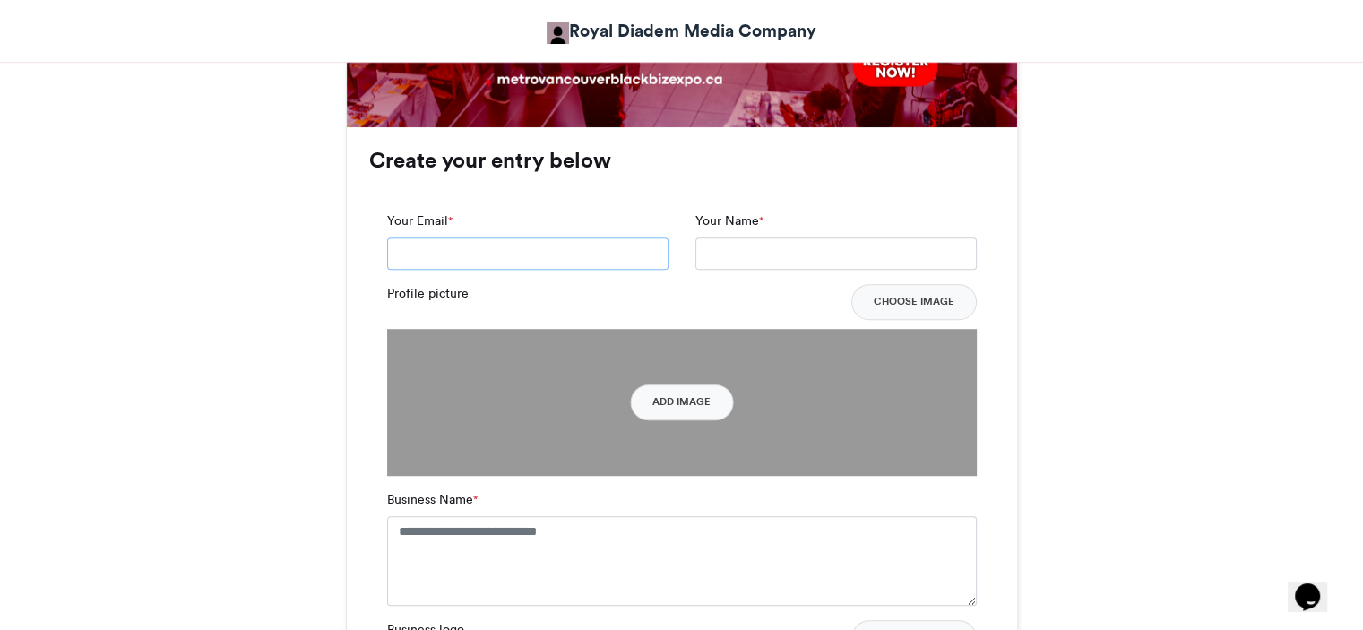
click at [543, 247] on input "Your Email *" at bounding box center [527, 254] width 281 height 32
type input "**********"
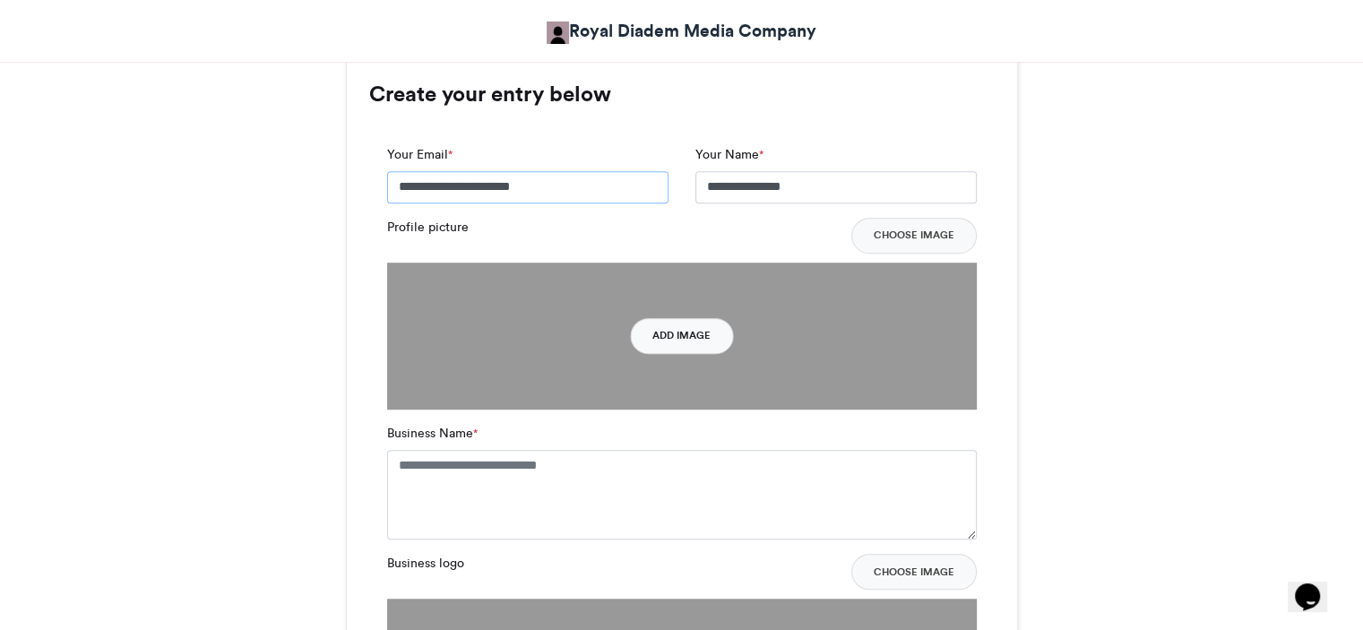
scroll to position [1172, 0]
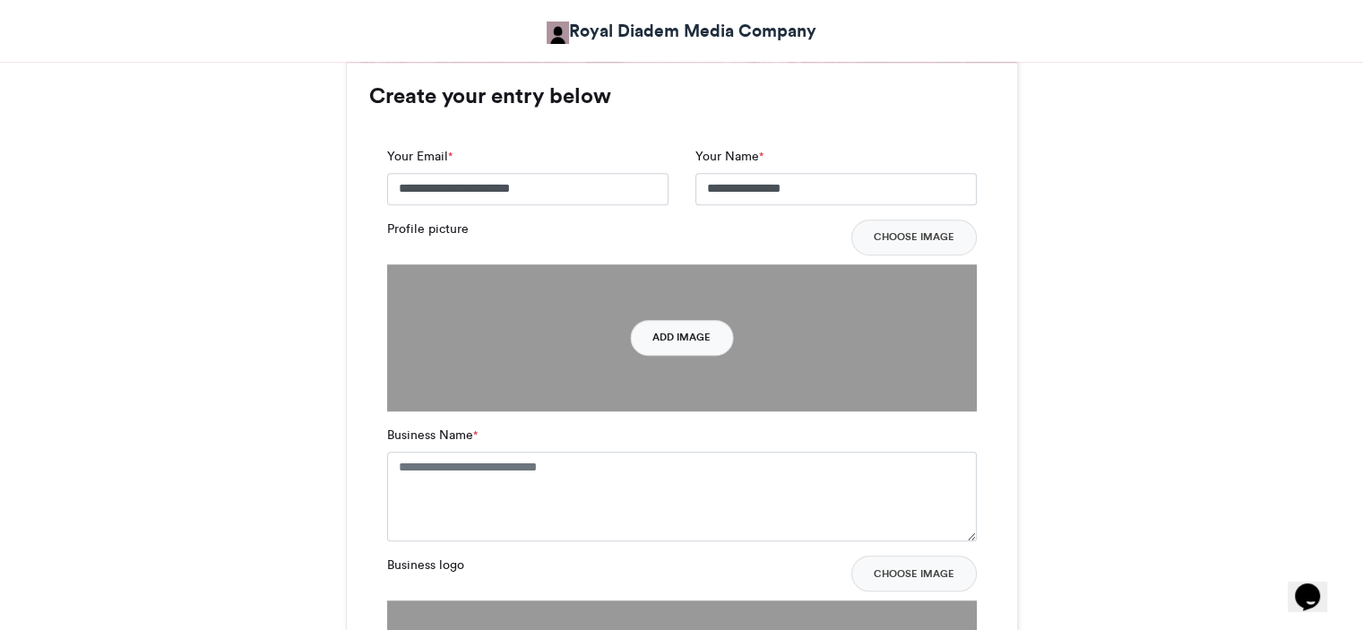
click at [676, 334] on button "Add Image" at bounding box center [681, 338] width 103 height 36
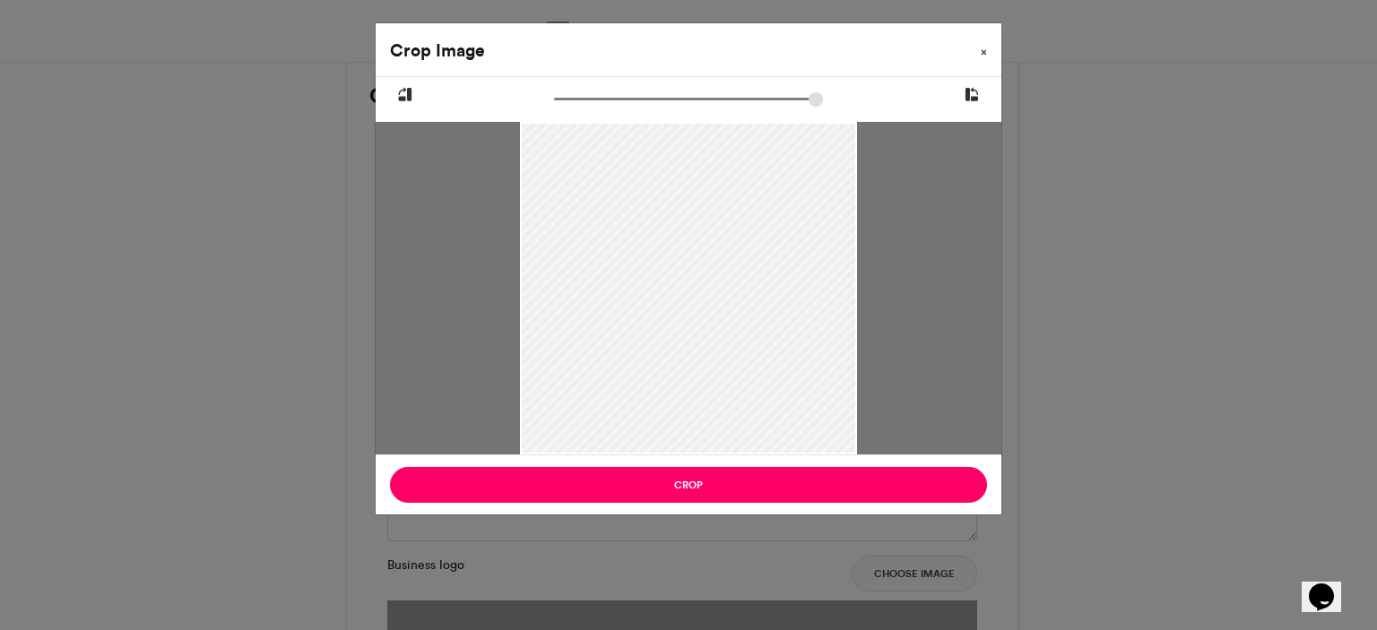
click at [986, 50] on span "×" at bounding box center [984, 52] width 6 height 11
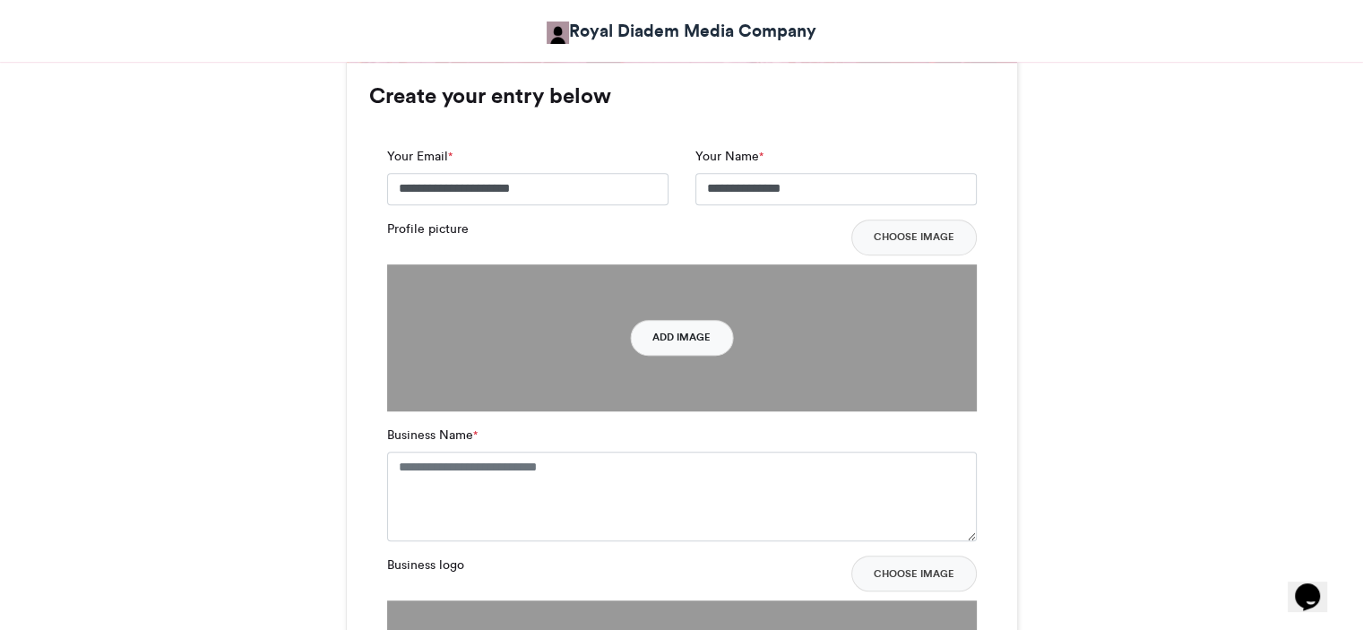
click at [663, 336] on button "Add Image" at bounding box center [681, 338] width 103 height 36
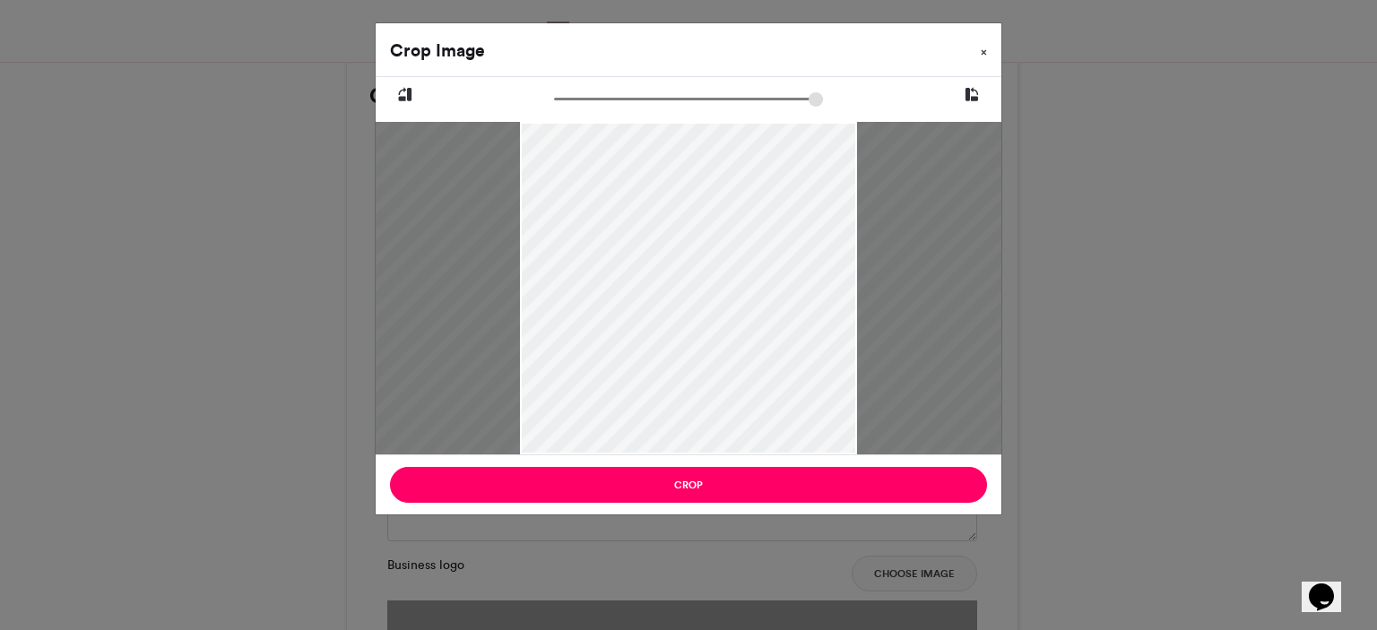
click at [982, 53] on span "×" at bounding box center [984, 52] width 6 height 11
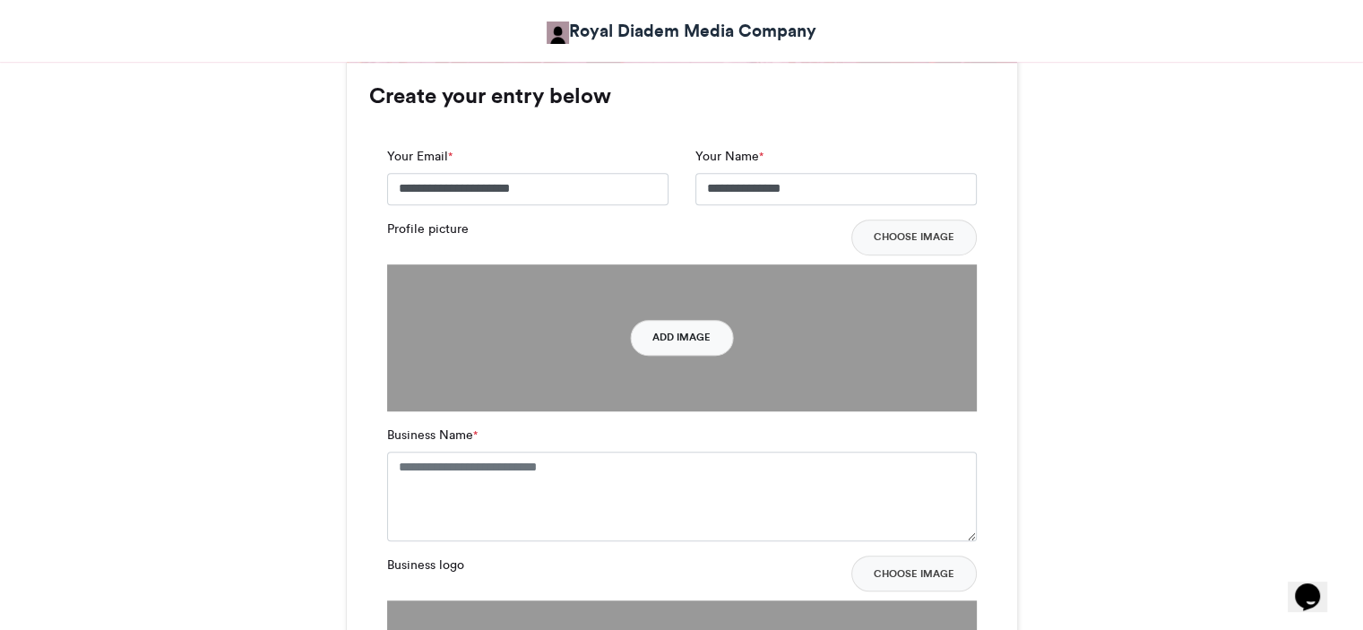
click at [688, 340] on button "Add Image" at bounding box center [681, 338] width 103 height 36
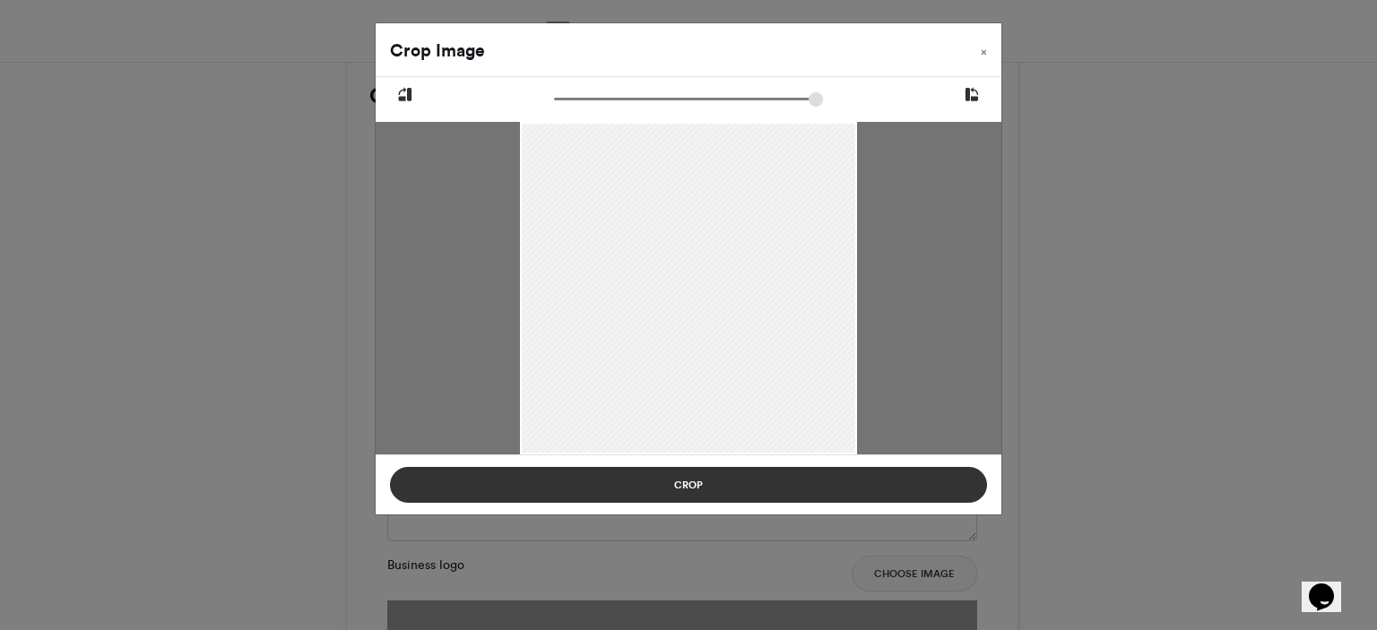
click at [714, 478] on button "Crop" at bounding box center [688, 485] width 597 height 36
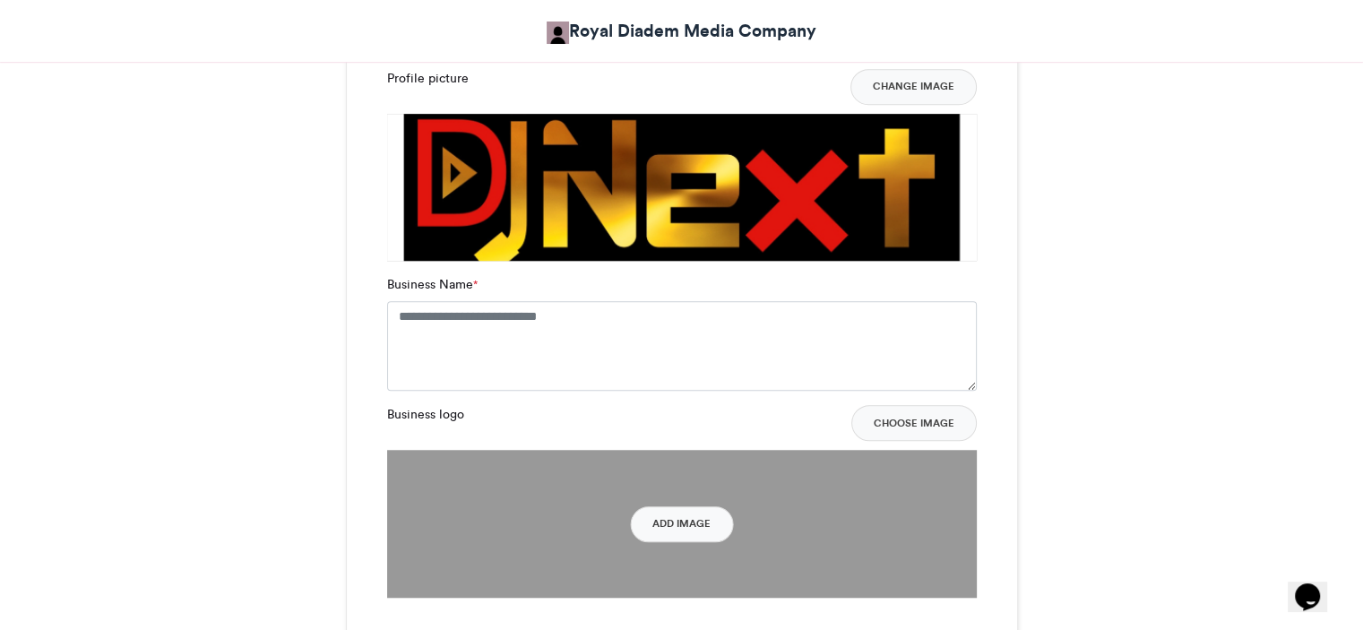
scroll to position [1323, 0]
click at [861, 354] on textarea "Business Name *" at bounding box center [682, 346] width 590 height 90
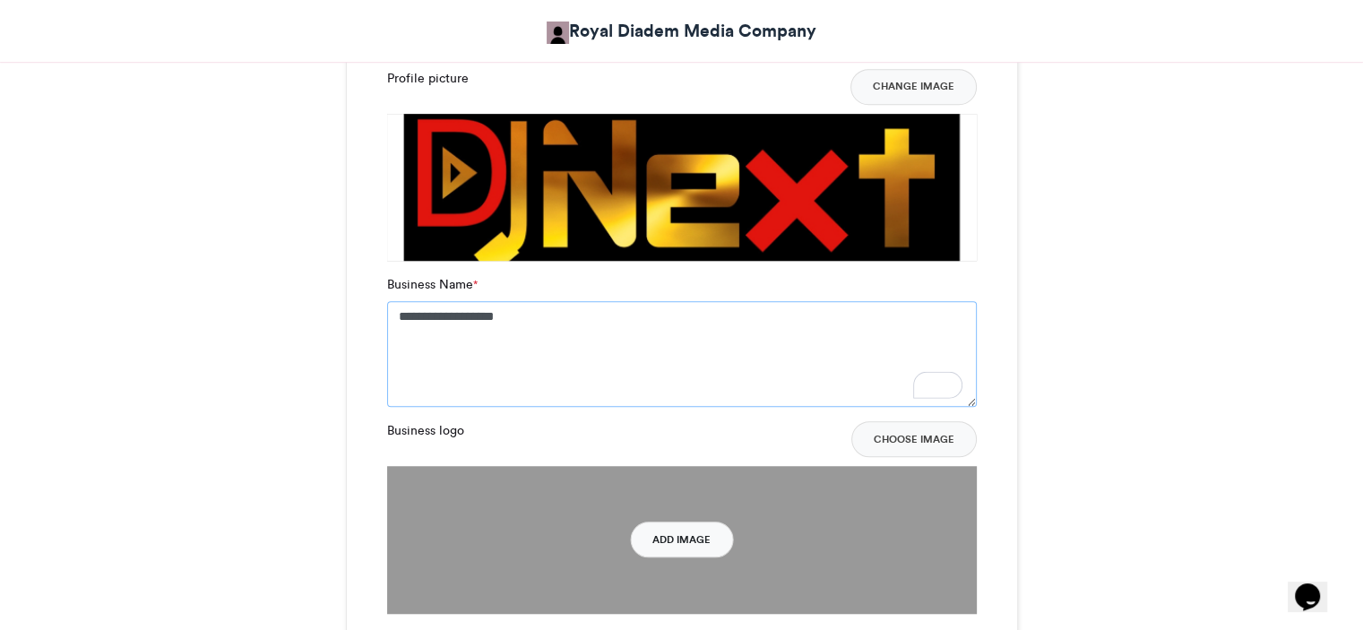
type textarea "**********"
click at [668, 537] on button "Add Image" at bounding box center [681, 540] width 103 height 36
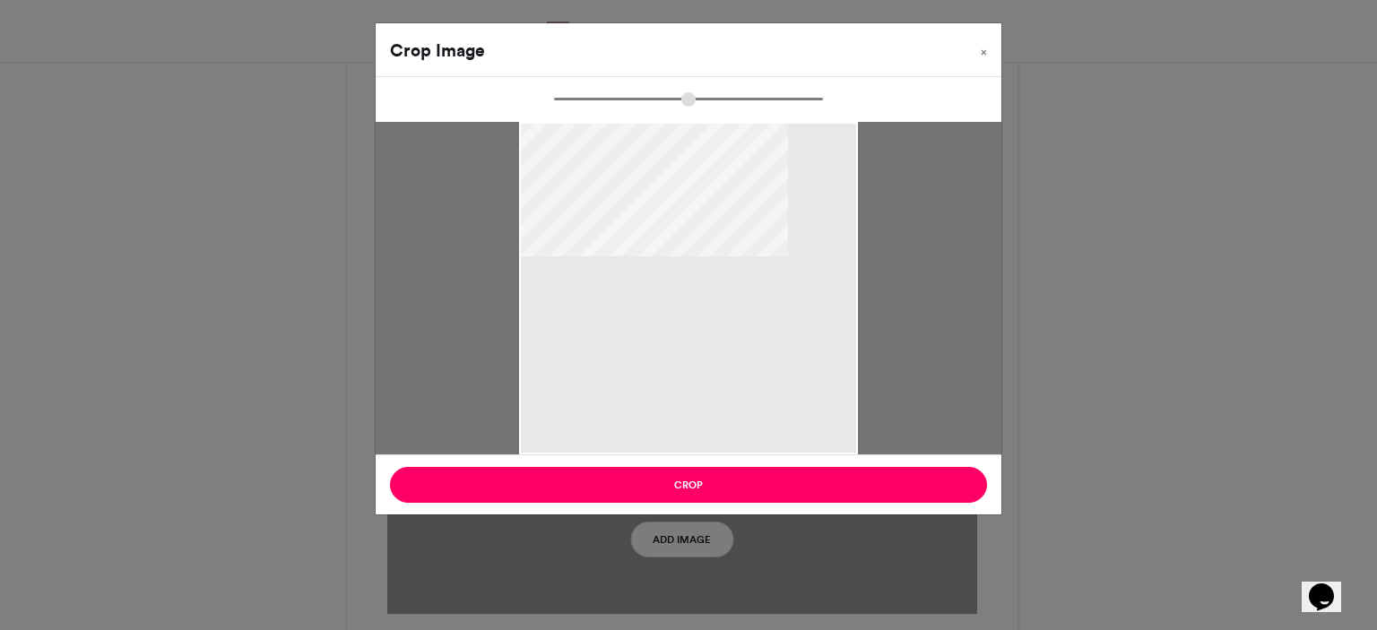
type input "******"
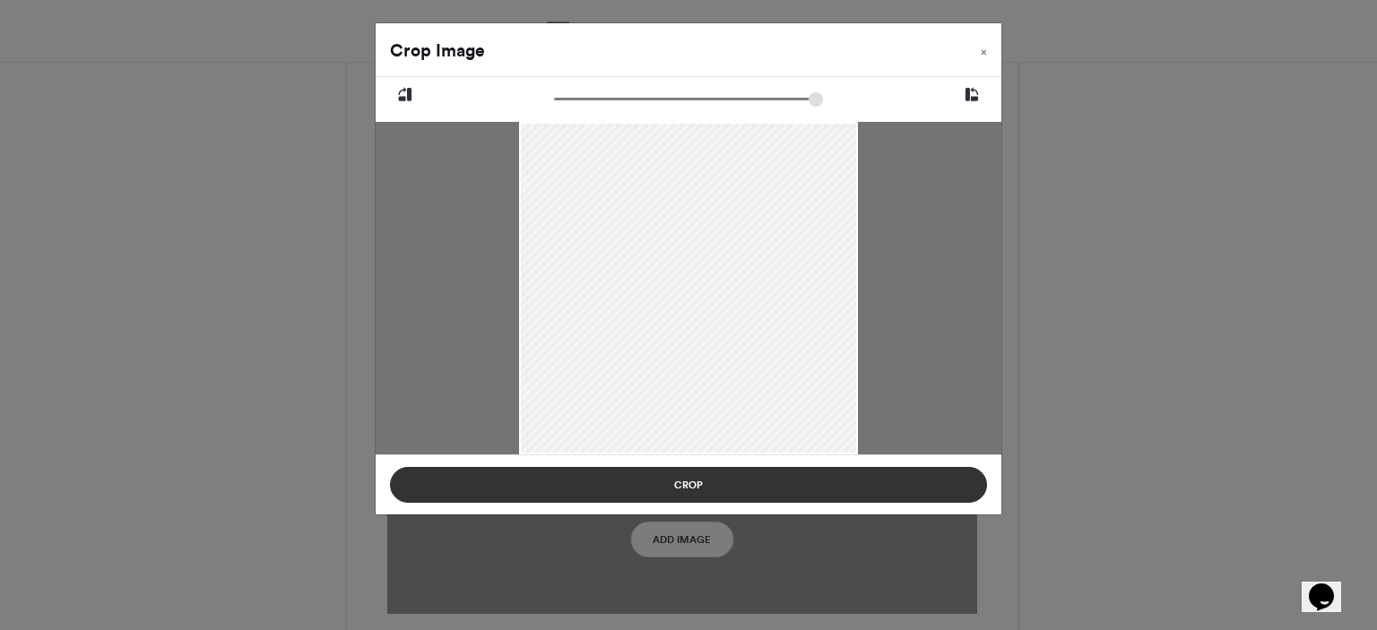
click at [693, 491] on button "Crop" at bounding box center [688, 485] width 597 height 36
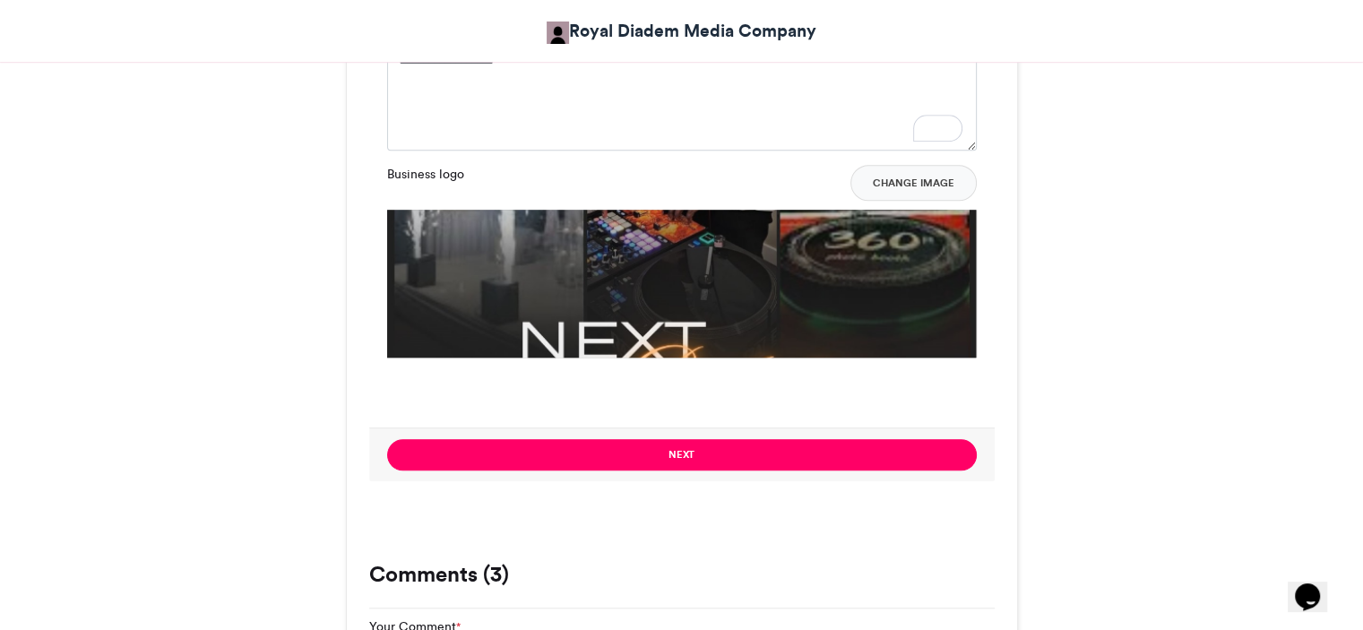
scroll to position [1580, 0]
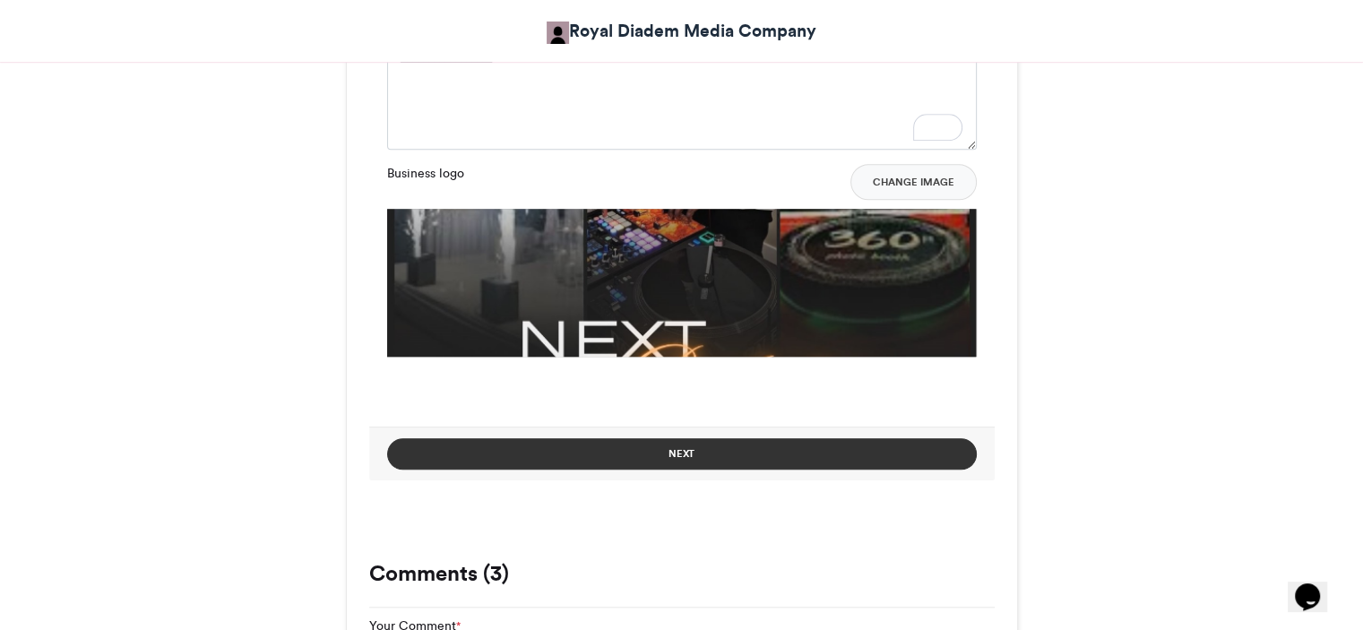
click at [681, 447] on button "Next" at bounding box center [682, 453] width 590 height 31
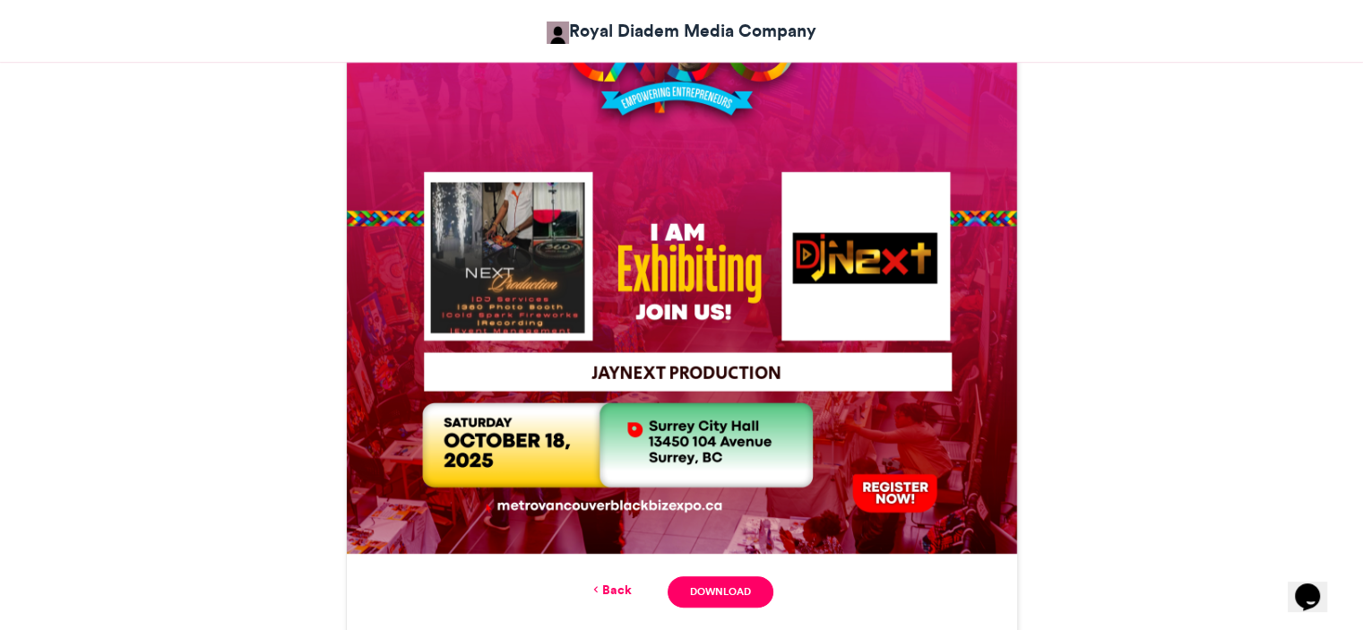
scroll to position [679, 0]
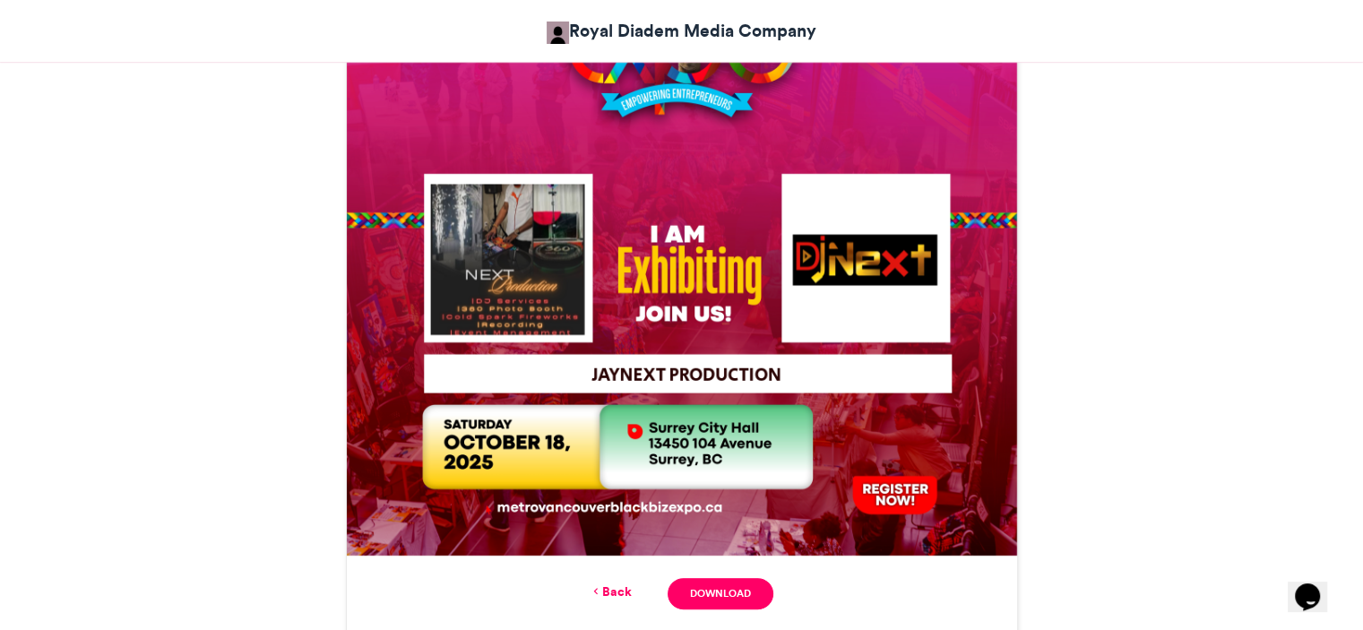
click at [544, 235] on img at bounding box center [682, 220] width 671 height 671
click at [614, 584] on link "Back" at bounding box center [611, 592] width 42 height 19
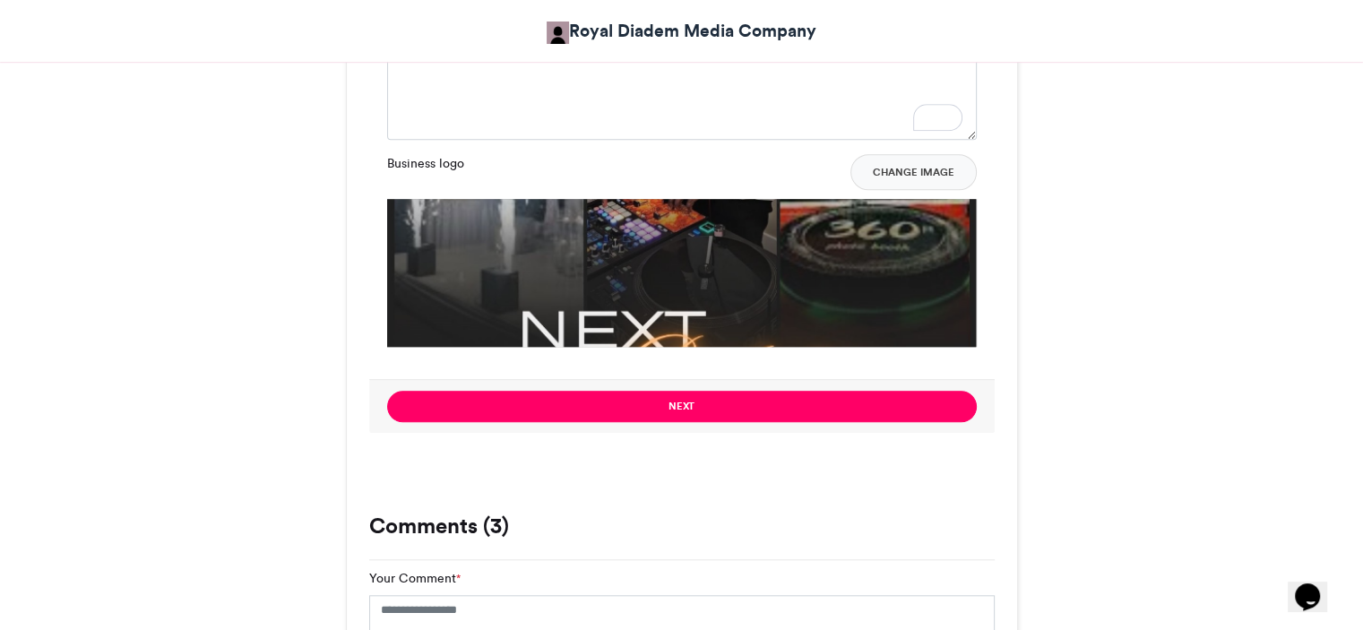
scroll to position [1589, 0]
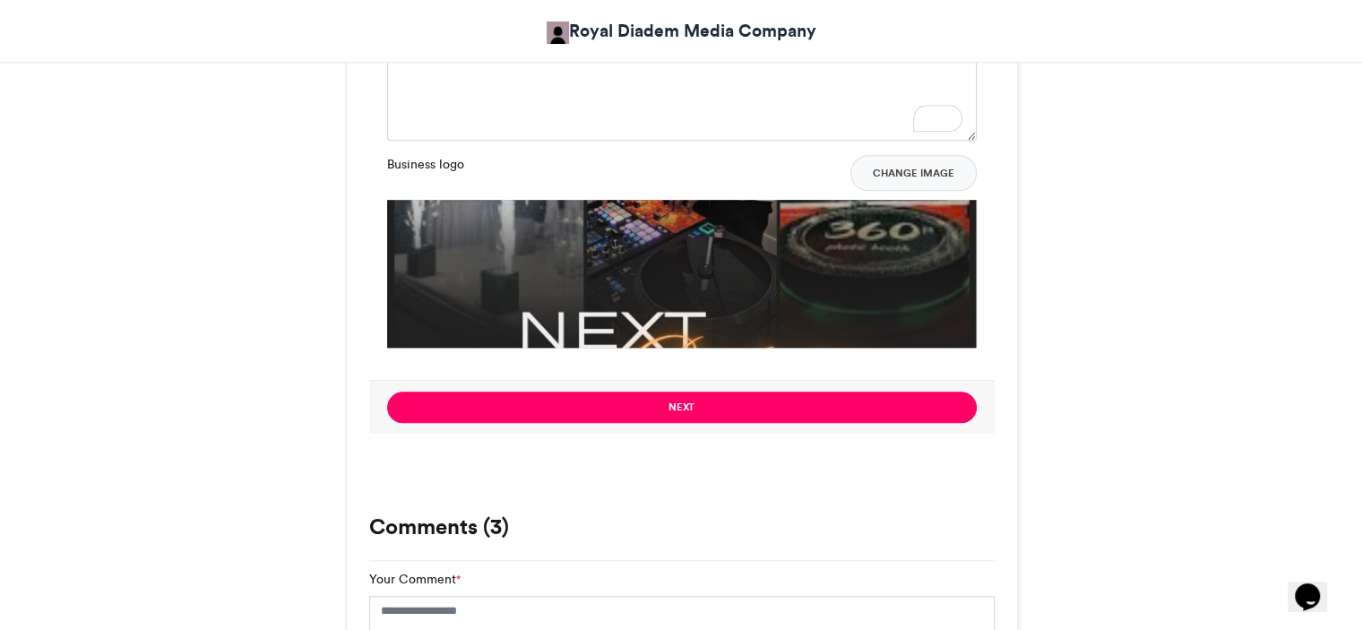
click at [712, 255] on img at bounding box center [682, 490] width 590 height 580
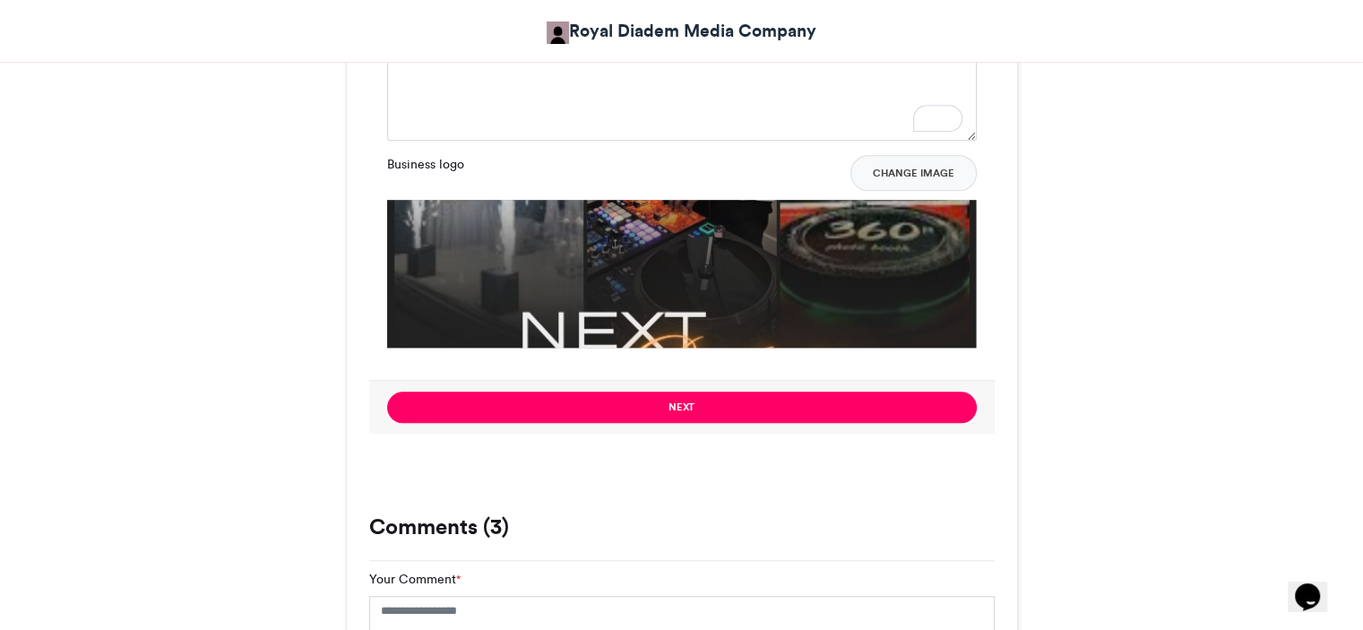
click at [712, 255] on img at bounding box center [682, 490] width 590 height 580
click at [754, 271] on img at bounding box center [682, 490] width 590 height 580
drag, startPoint x: 754, startPoint y: 271, endPoint x: 936, endPoint y: 167, distance: 209.6
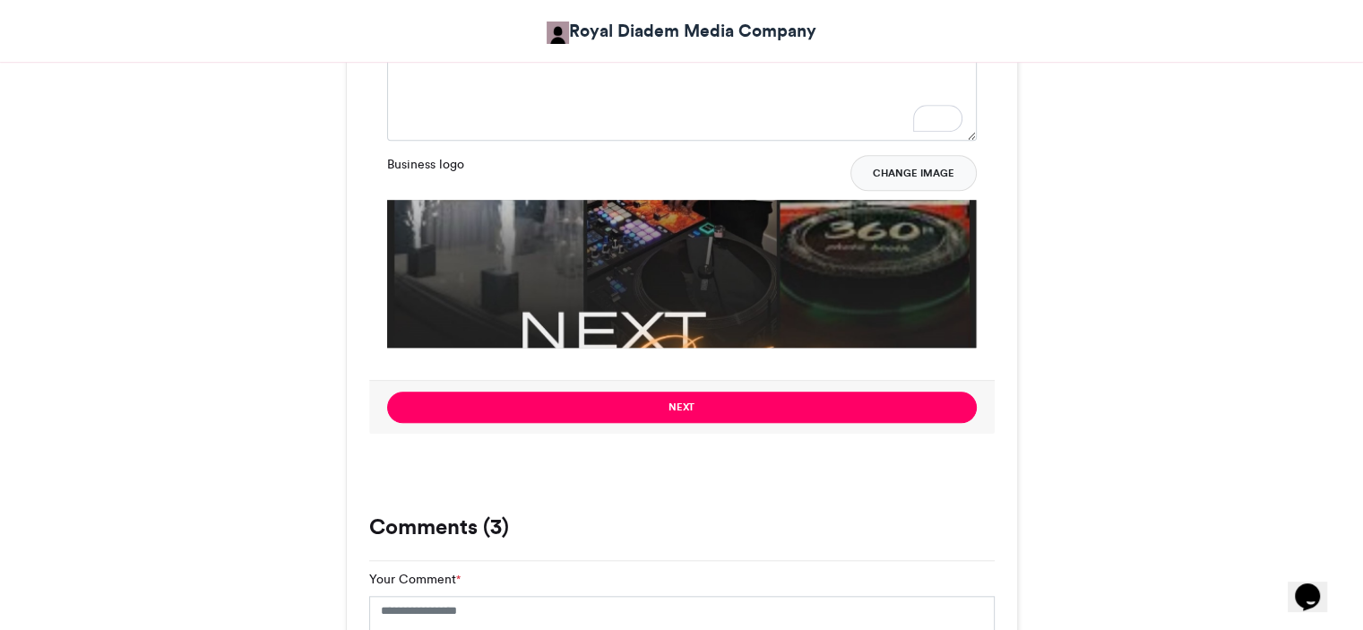
click at [936, 167] on div "Business logo Change Image Change Image" at bounding box center [682, 251] width 590 height 193
click at [936, 167] on button "Change Image" at bounding box center [914, 173] width 126 height 36
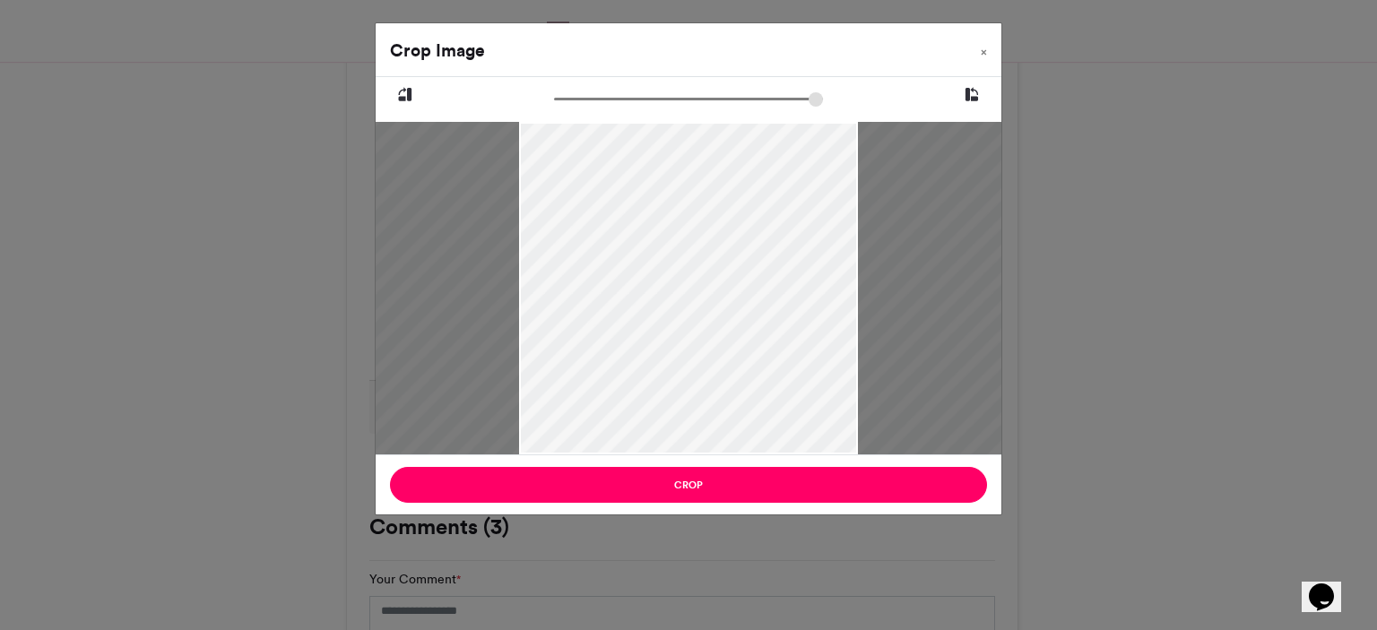
click at [697, 100] on input "zoom" at bounding box center [688, 99] width 269 height 17
click at [554, 97] on input "zoom" at bounding box center [688, 99] width 269 height 17
type input "******"
click at [984, 51] on span "×" at bounding box center [984, 52] width 6 height 11
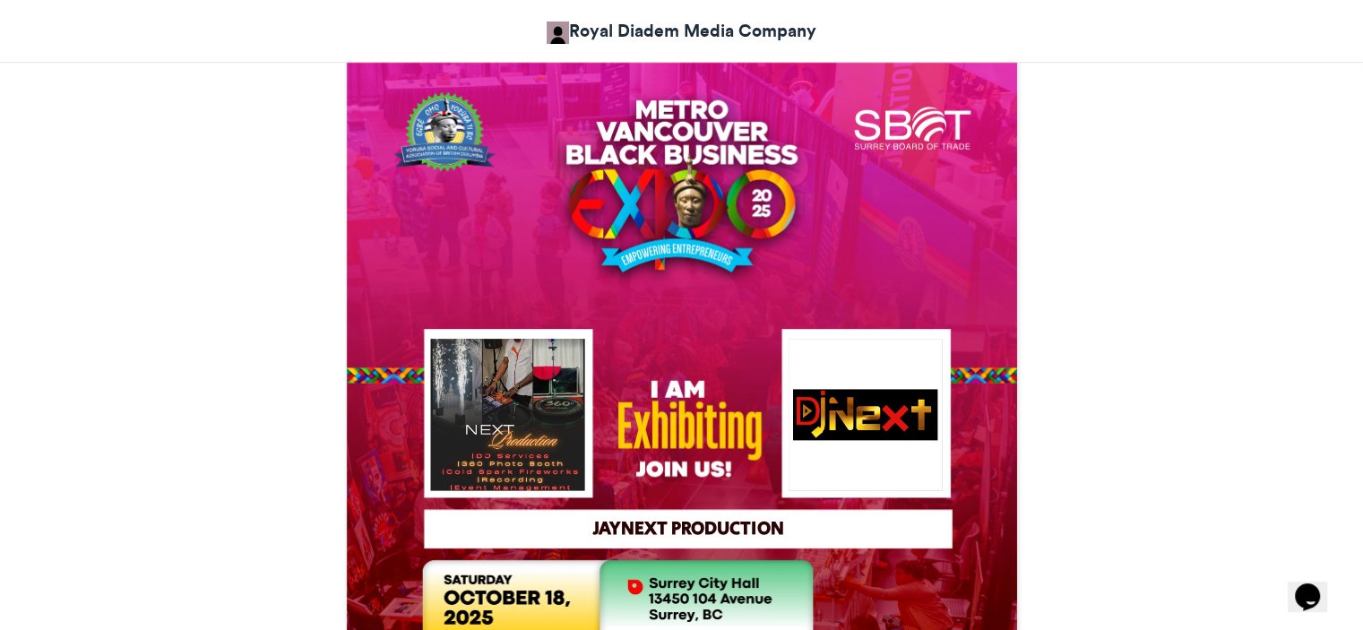
scroll to position [525, 0]
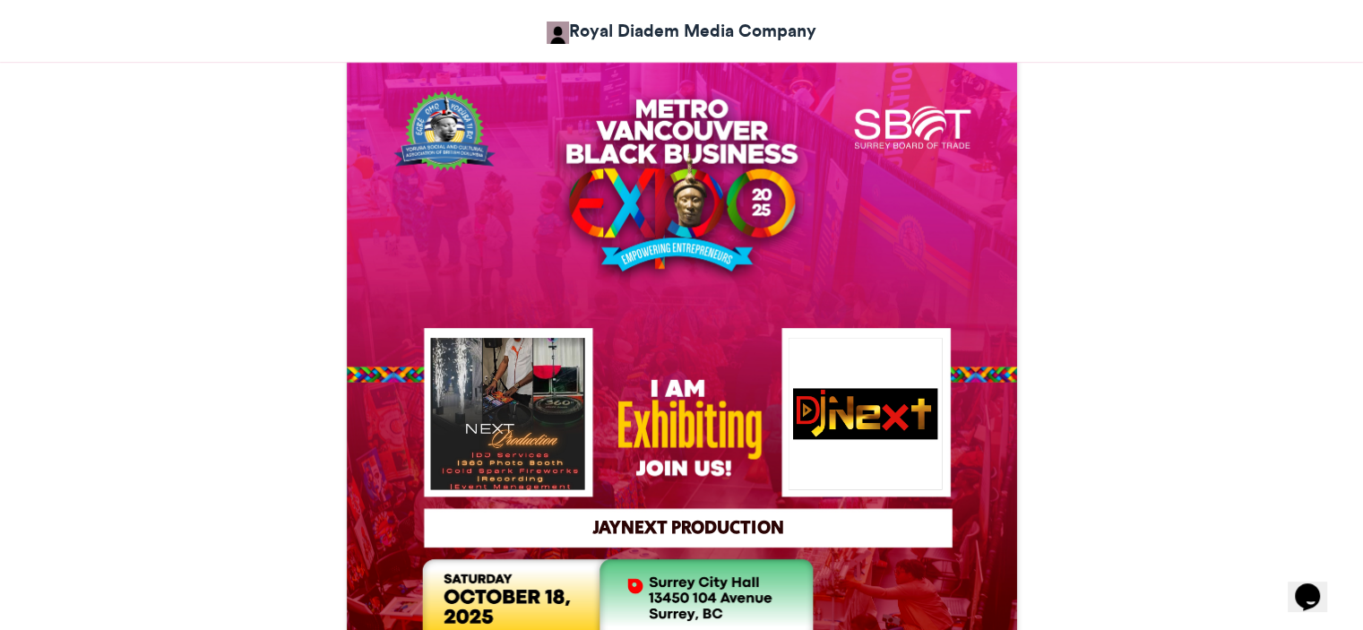
drag, startPoint x: 511, startPoint y: 401, endPoint x: 472, endPoint y: 266, distance: 140.1
click at [472, 266] on img at bounding box center [682, 374] width 671 height 671
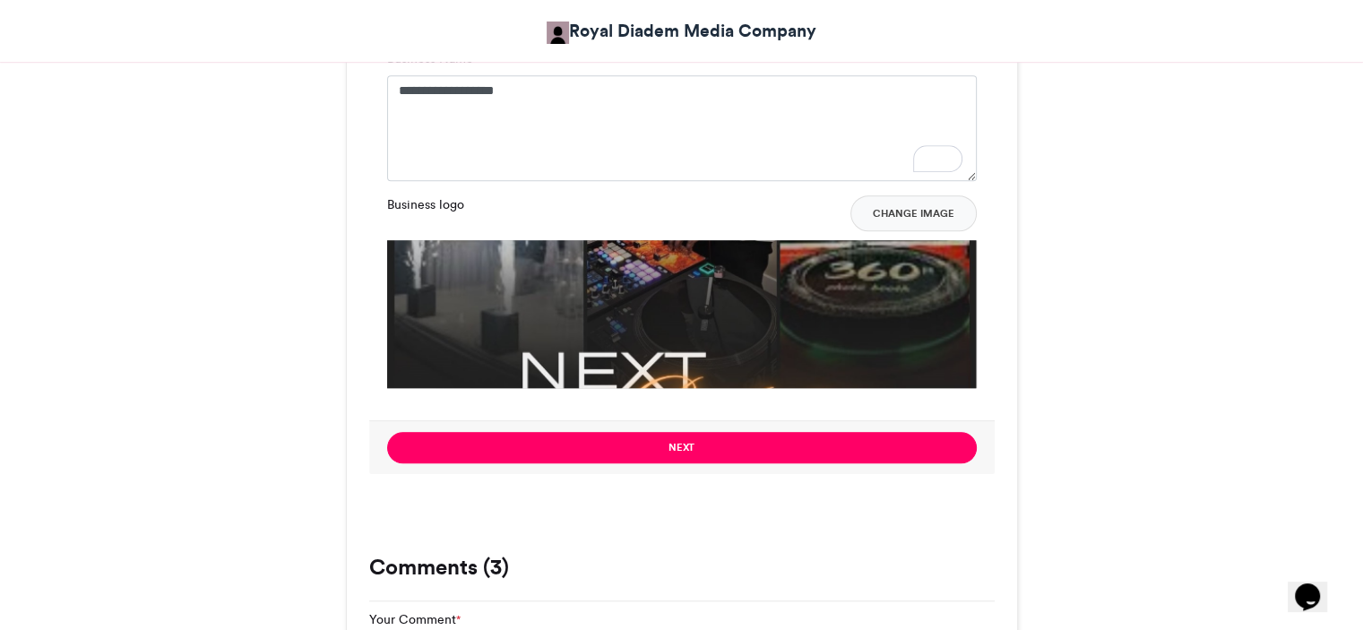
scroll to position [1547, 0]
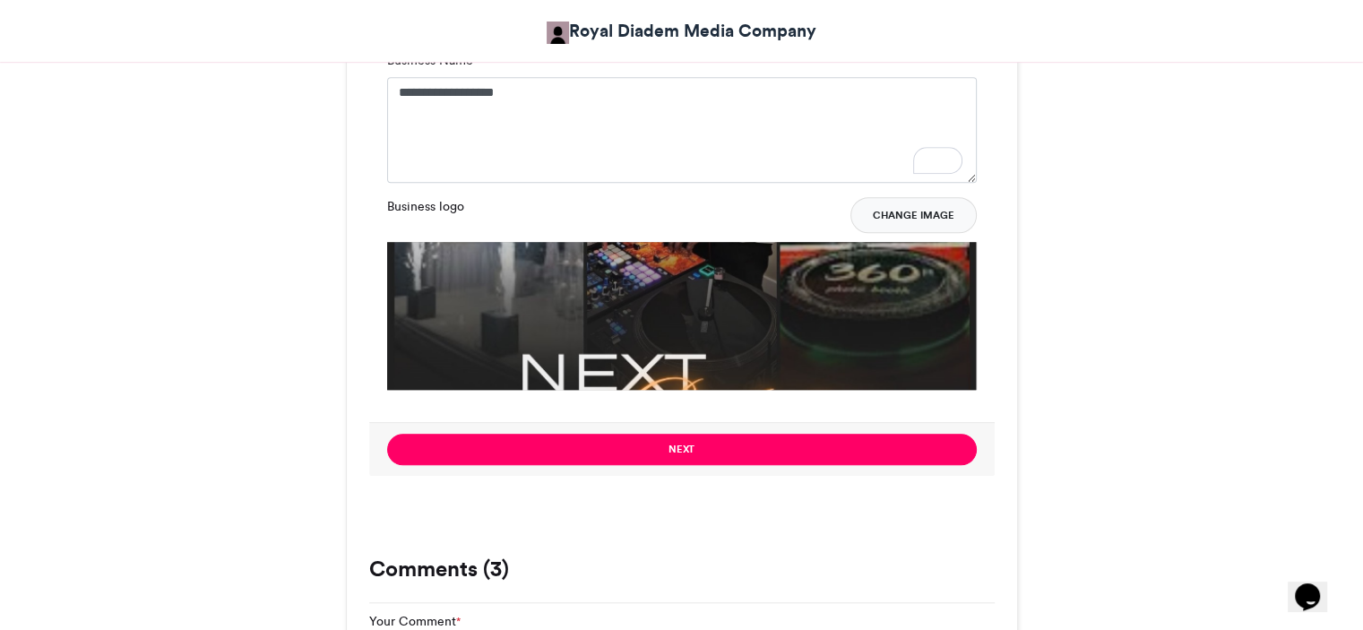
click at [920, 210] on button "Change Image" at bounding box center [914, 215] width 126 height 36
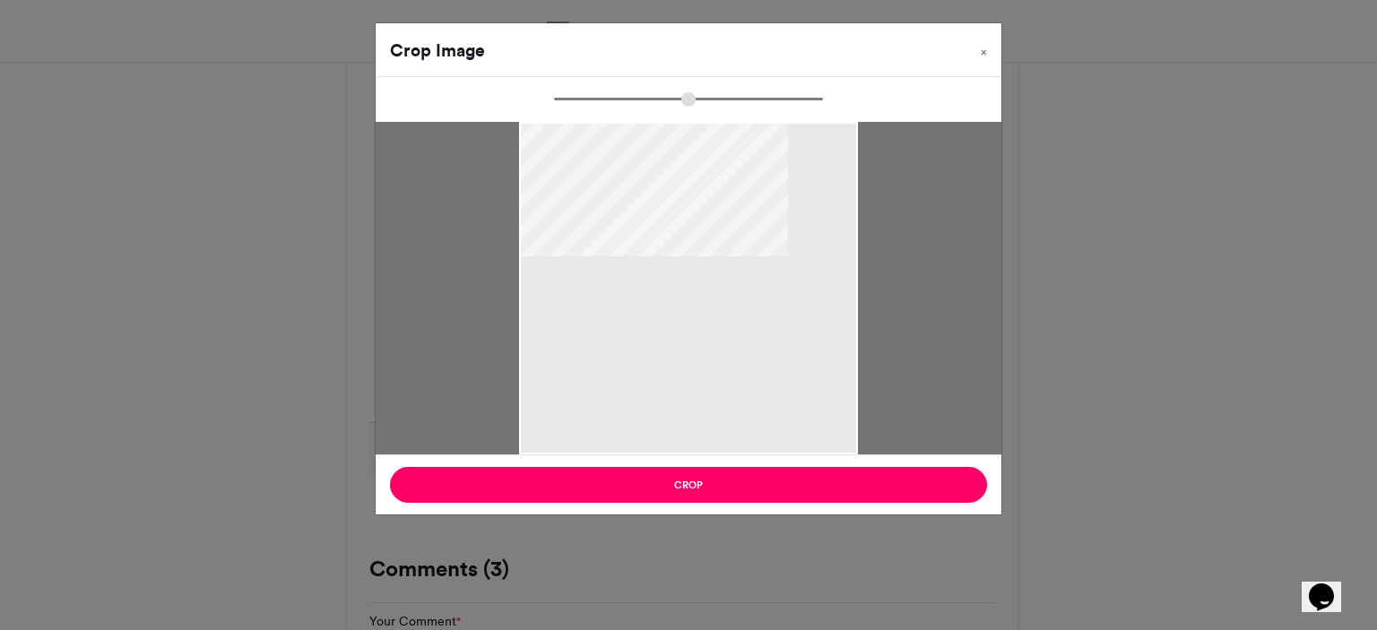
type input "******"
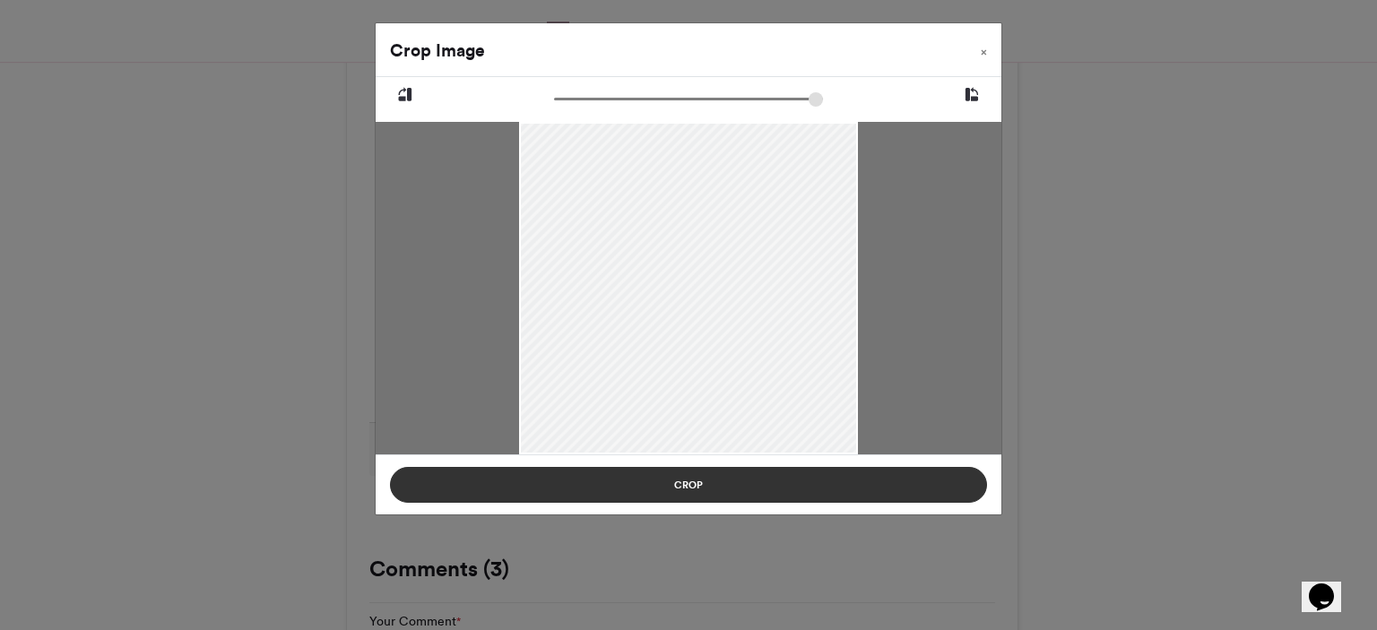
click at [754, 481] on button "Crop" at bounding box center [688, 485] width 597 height 36
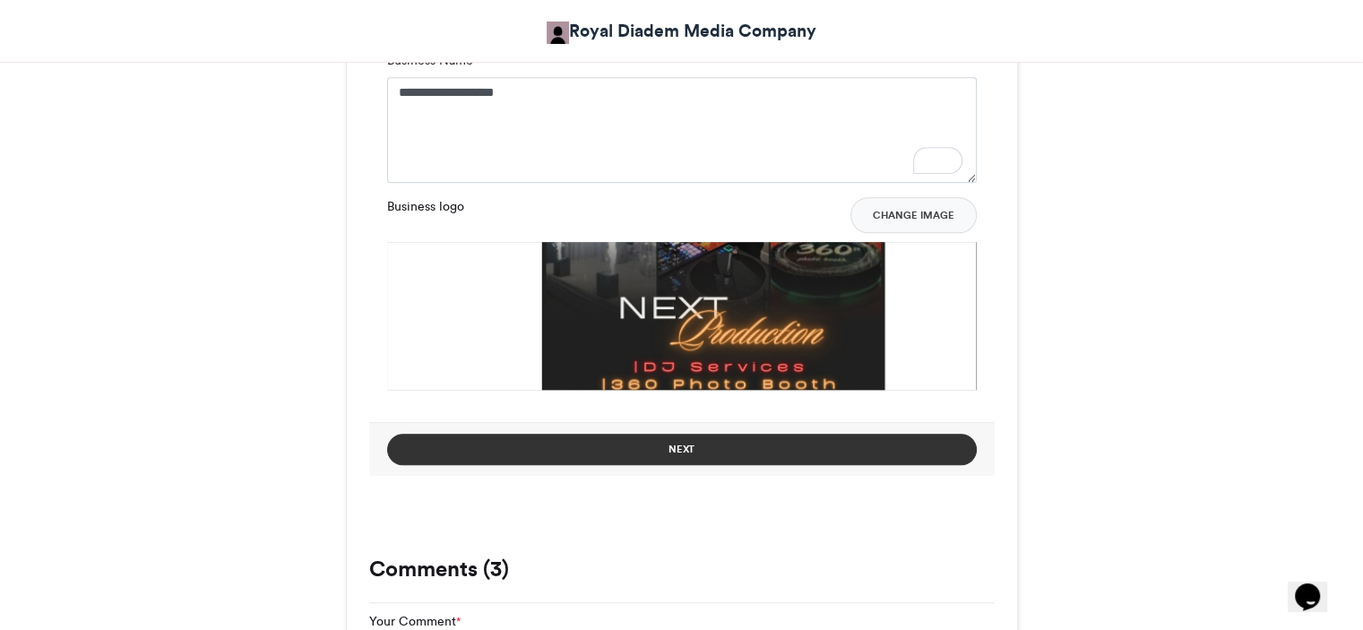
click at [753, 446] on button "Next" at bounding box center [682, 449] width 590 height 31
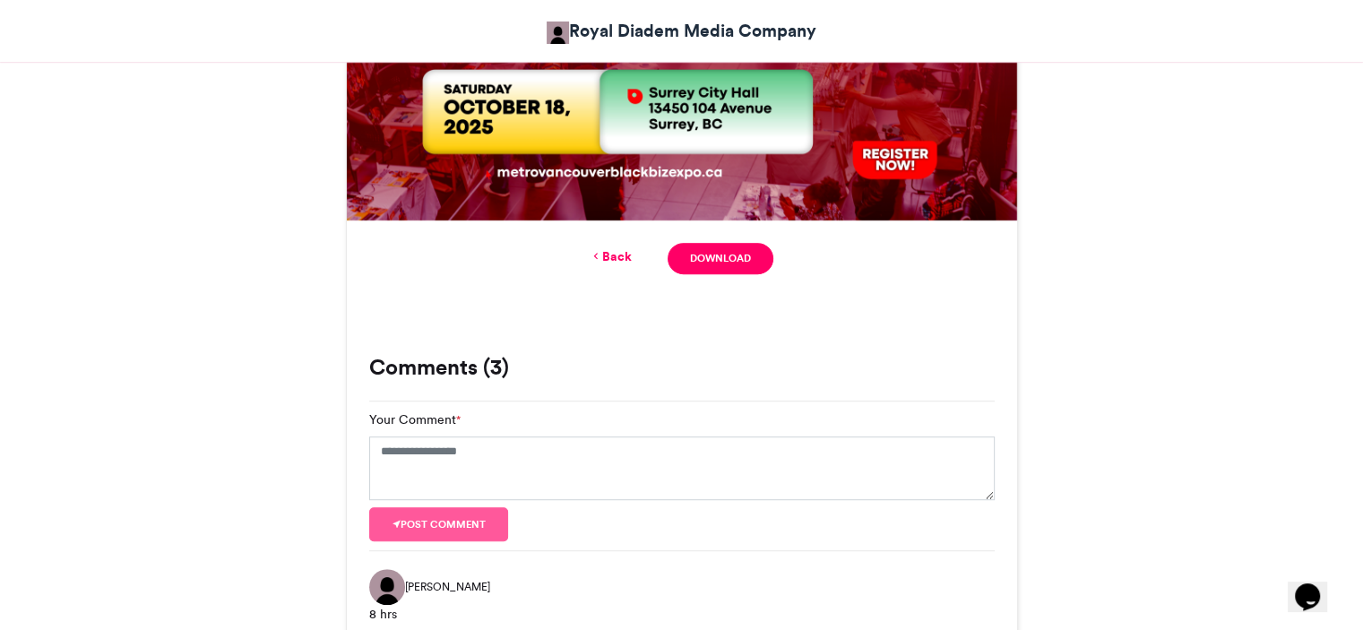
scroll to position [1017, 0]
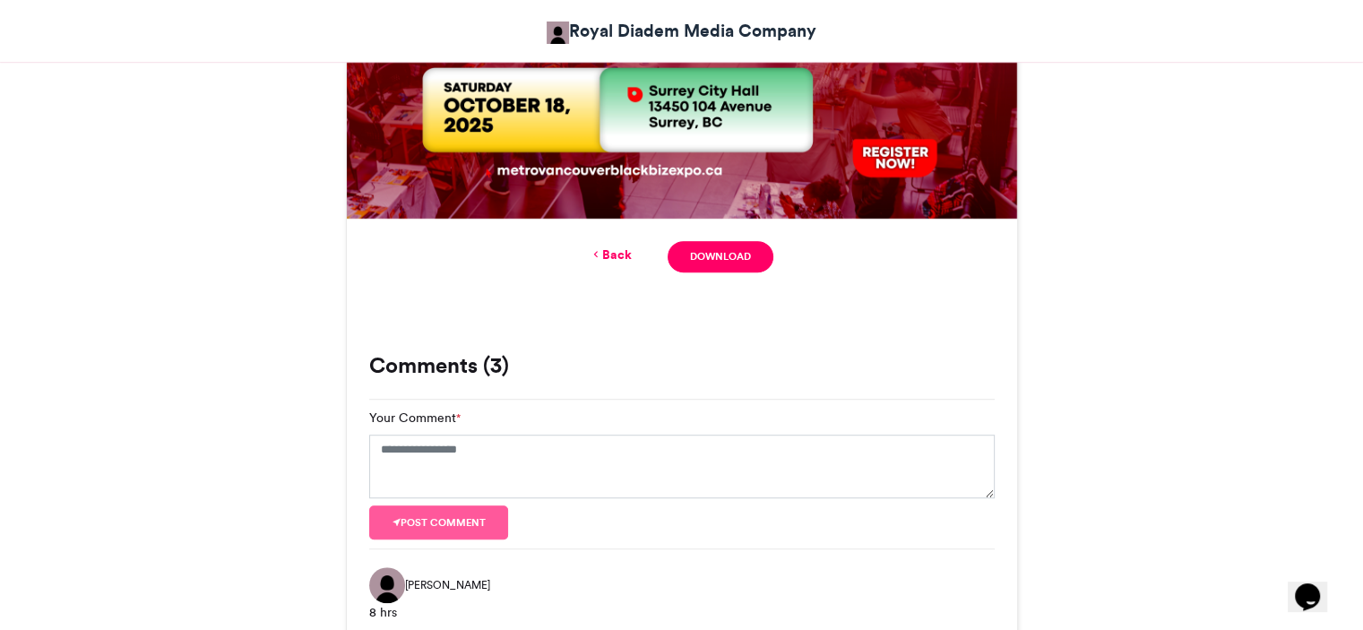
click at [601, 254] on icon at bounding box center [596, 255] width 13 height 16
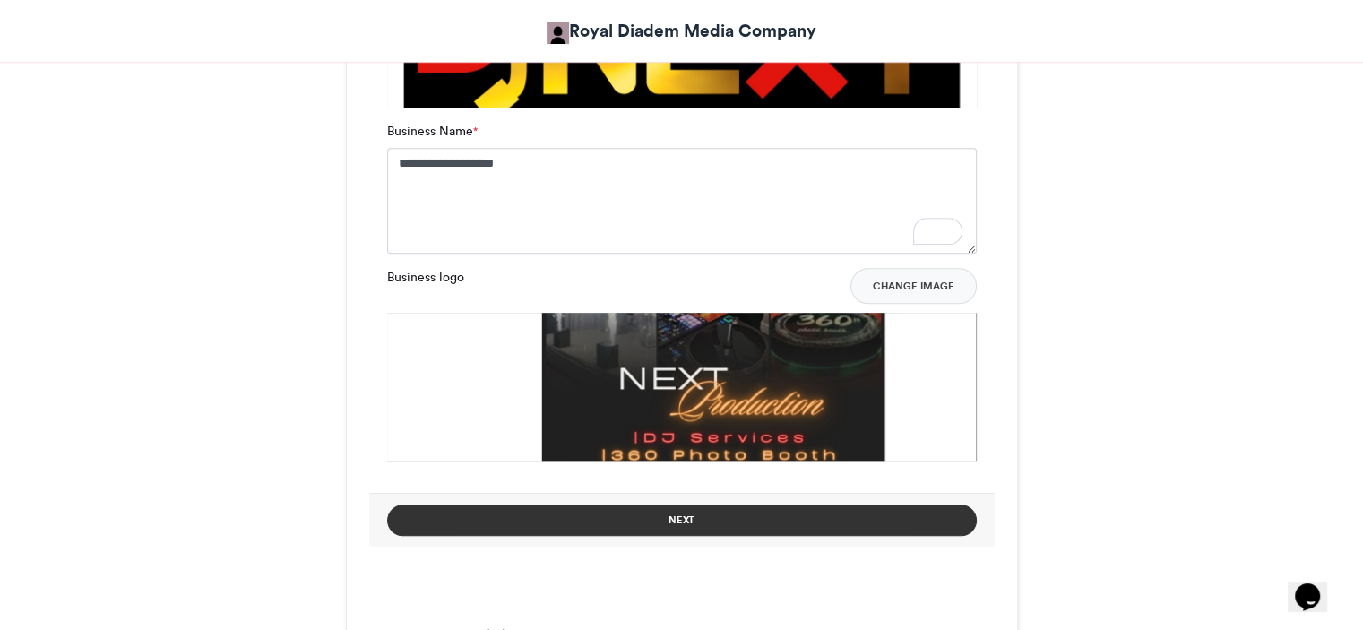
scroll to position [1474, 0]
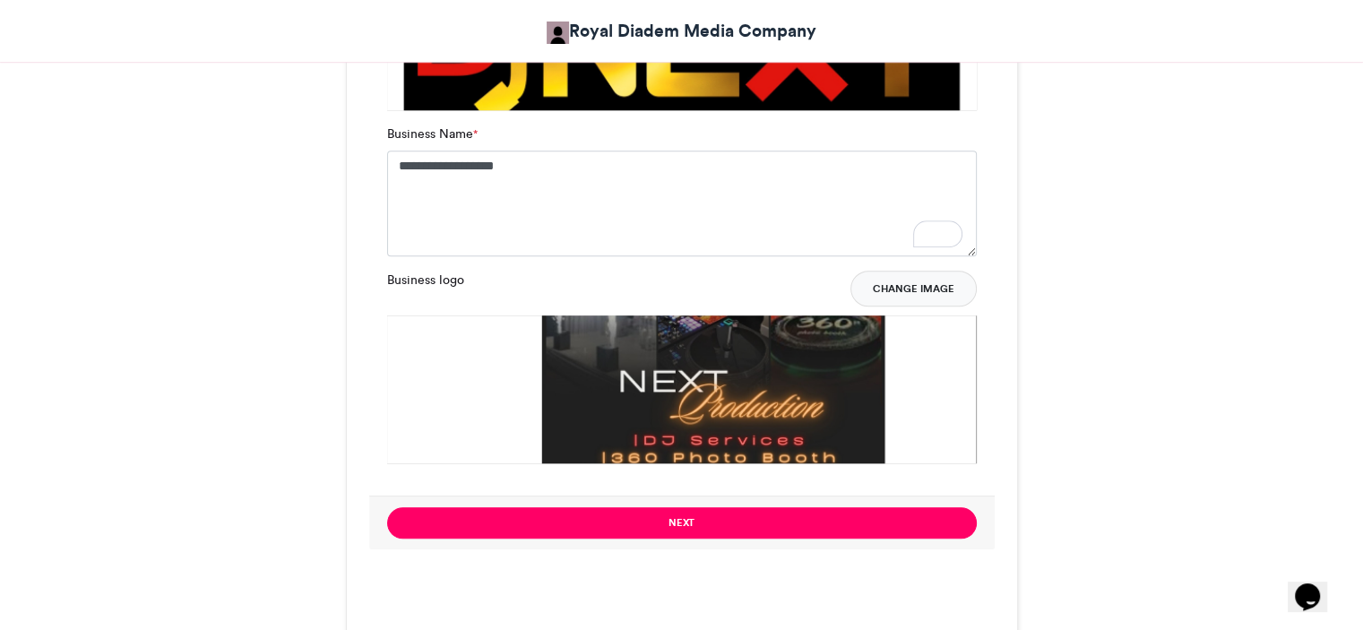
click at [944, 285] on button "Change Image" at bounding box center [914, 289] width 126 height 36
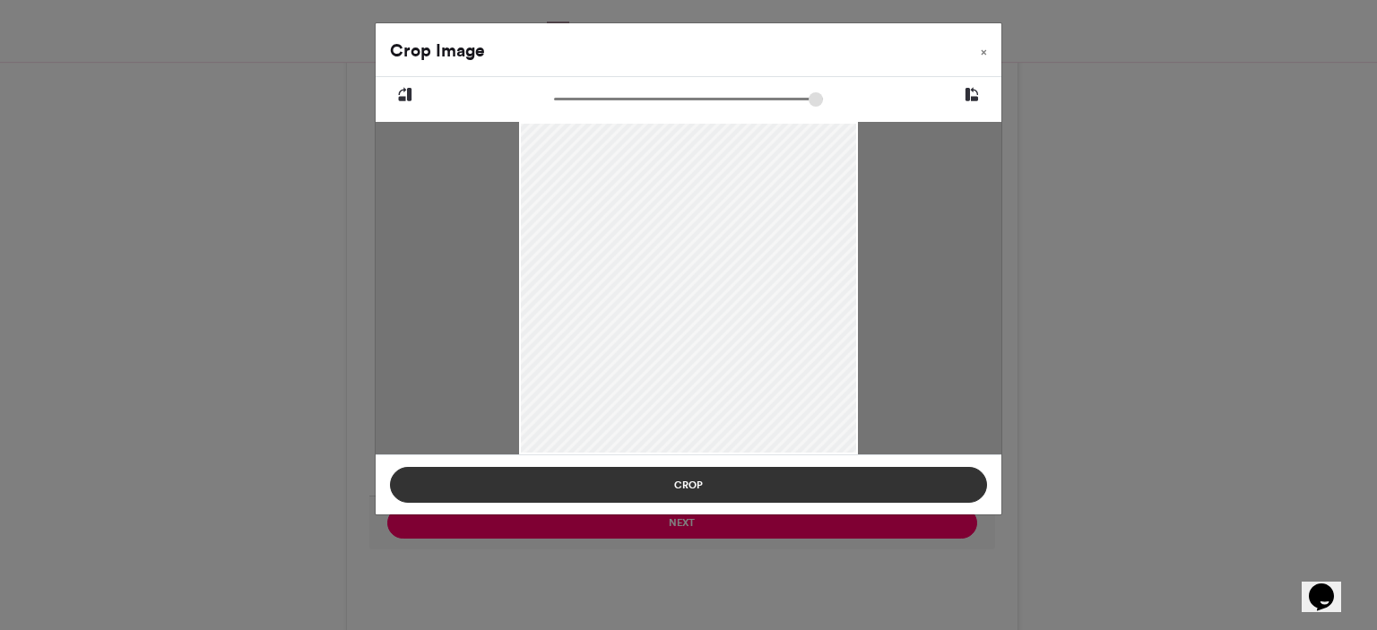
click at [683, 483] on button "Crop" at bounding box center [688, 485] width 597 height 36
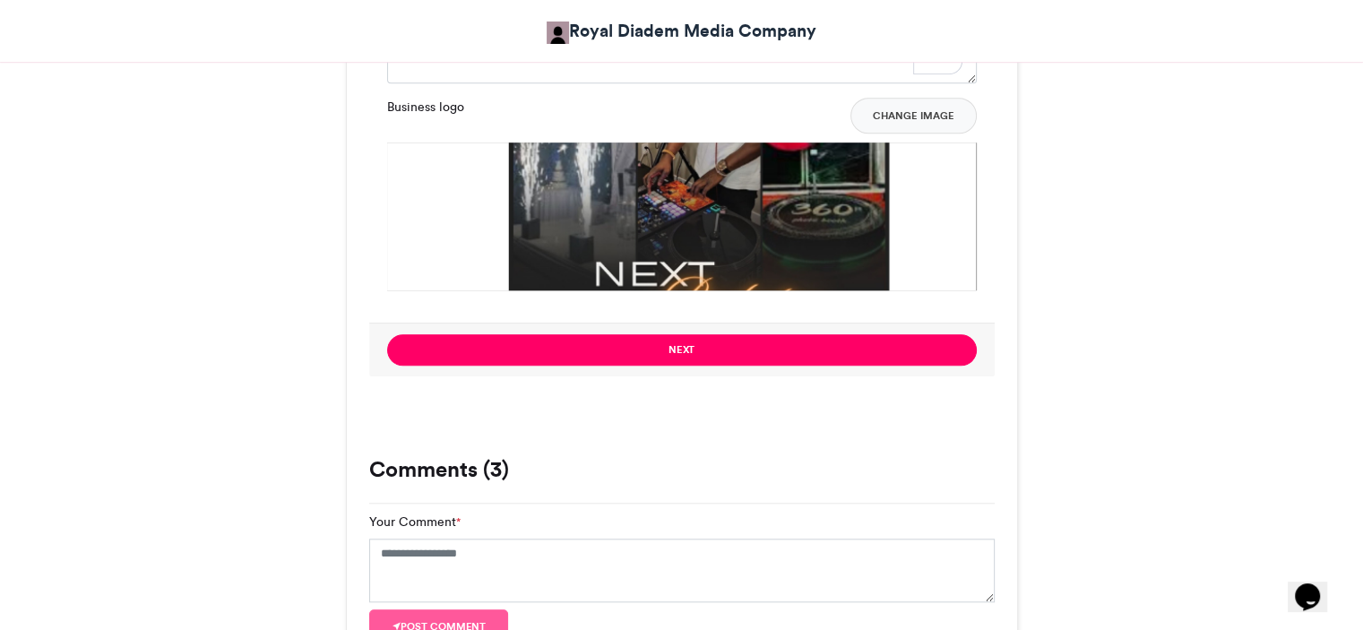
scroll to position [1648, 0]
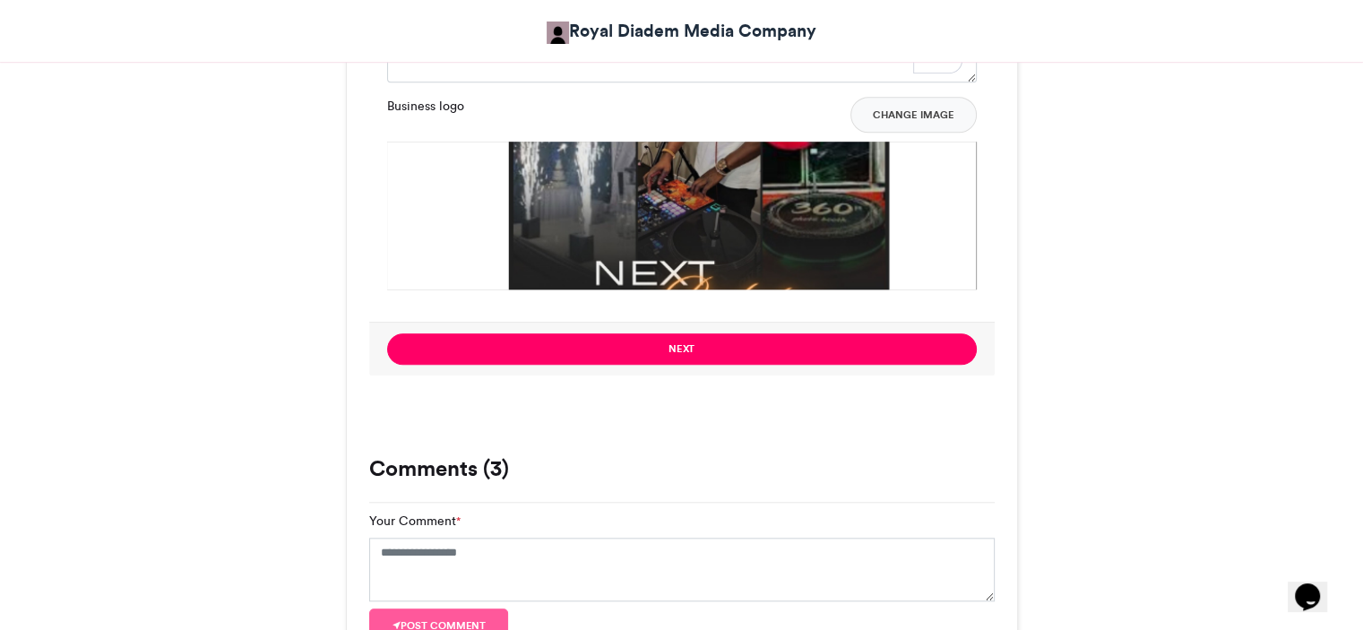
click at [712, 186] on img at bounding box center [682, 432] width 590 height 580
click at [935, 109] on button "Change Image" at bounding box center [914, 115] width 126 height 36
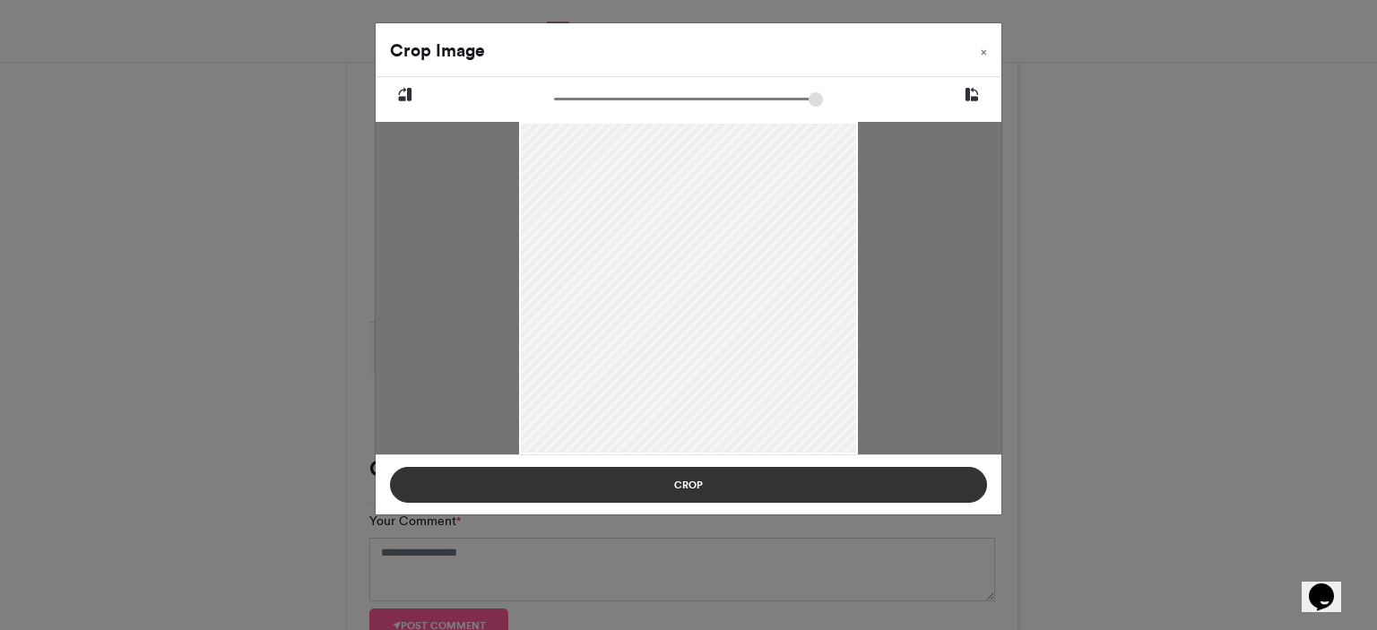
click at [731, 476] on button "Crop" at bounding box center [688, 485] width 597 height 36
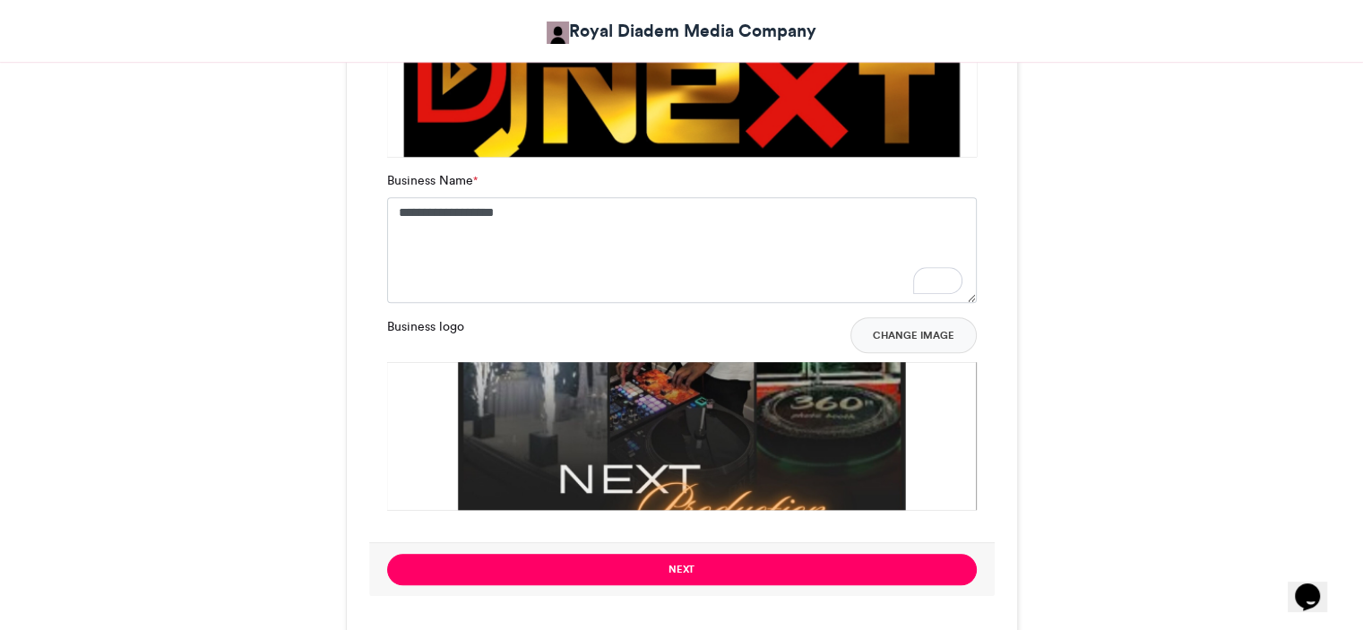
scroll to position [1423, 0]
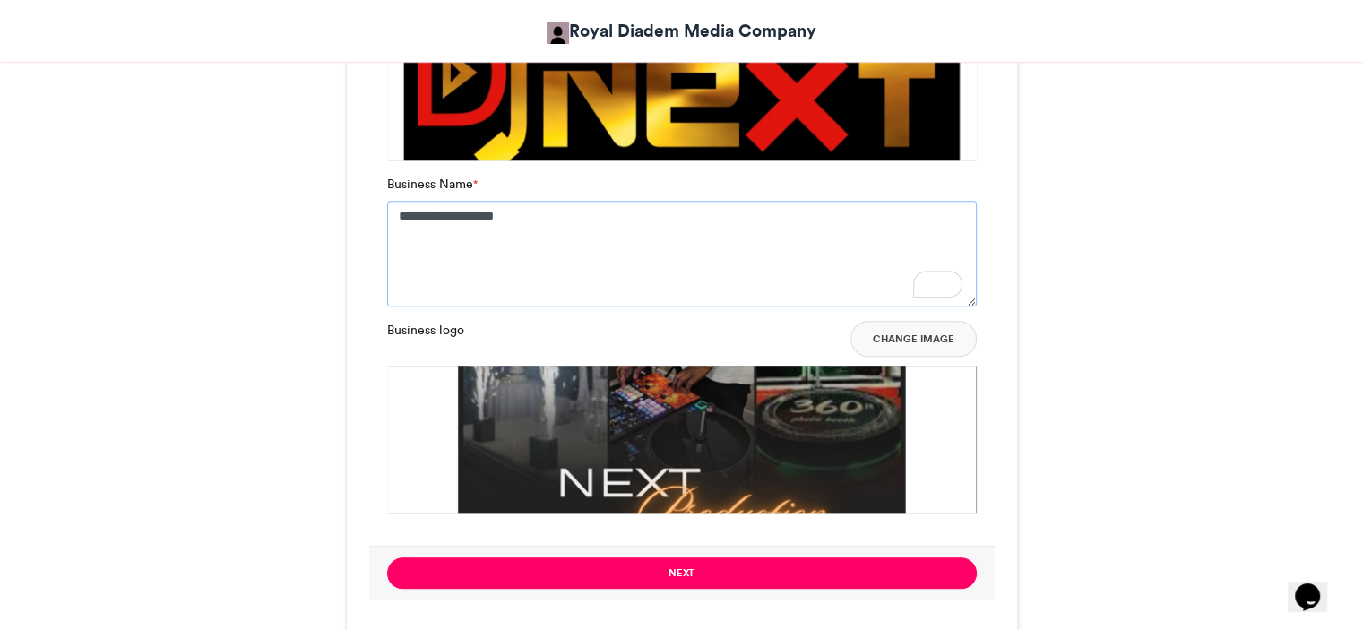
click at [420, 212] on textarea "**********" at bounding box center [682, 254] width 590 height 106
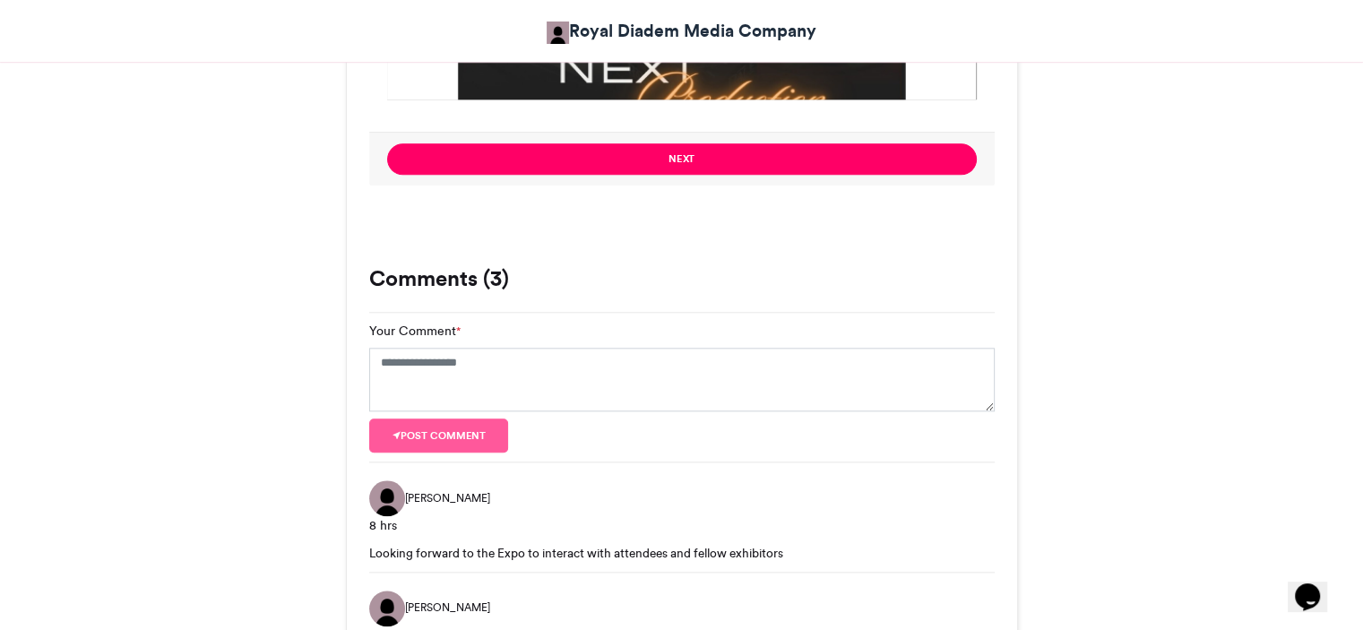
scroll to position [1793, 0]
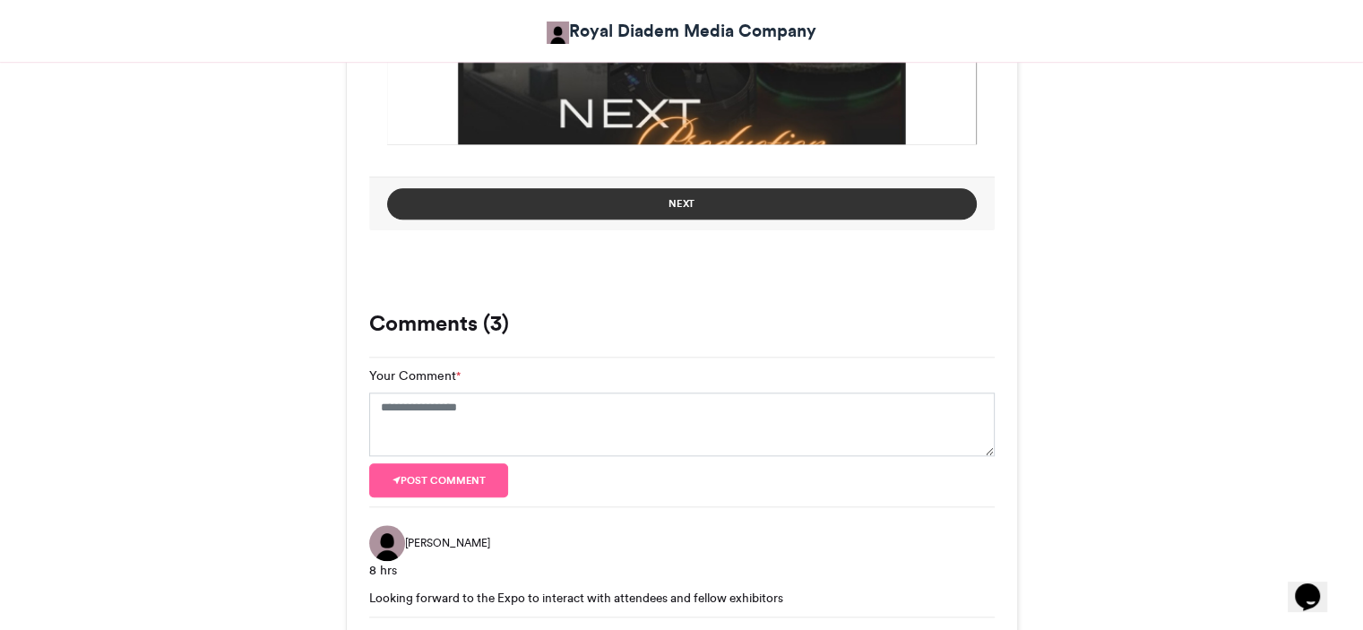
type textarea "**********"
click at [633, 197] on button "Next" at bounding box center [682, 203] width 590 height 31
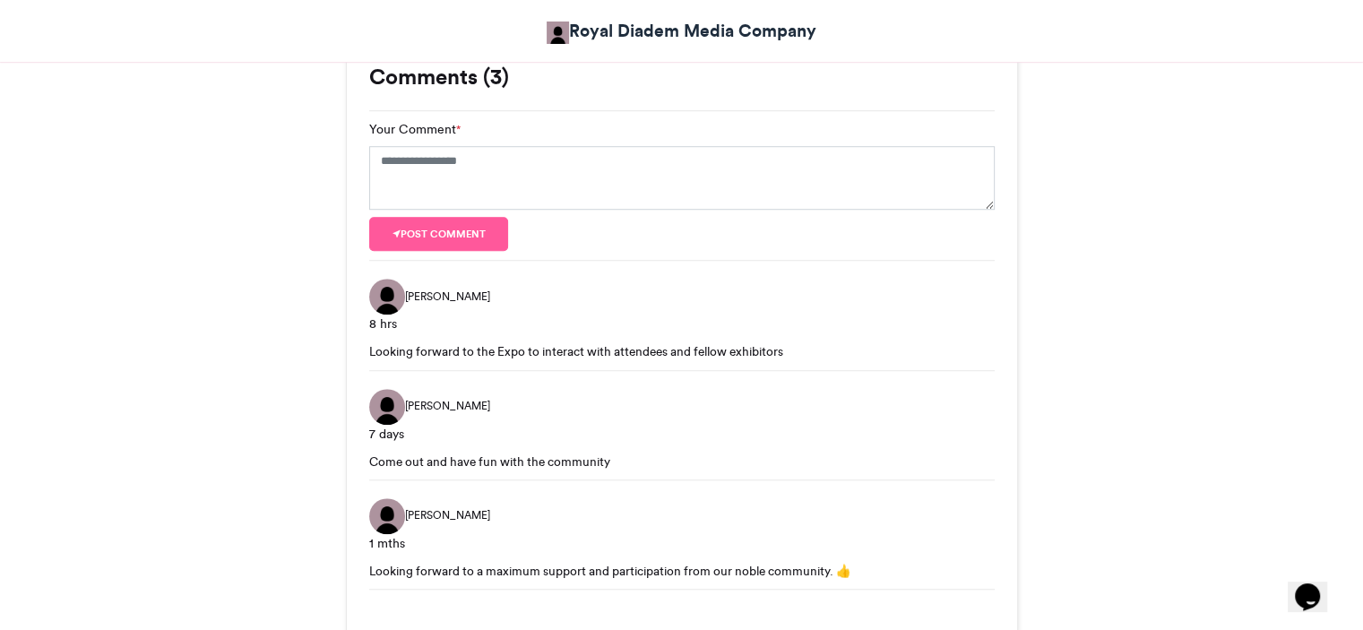
scroll to position [1025, 0]
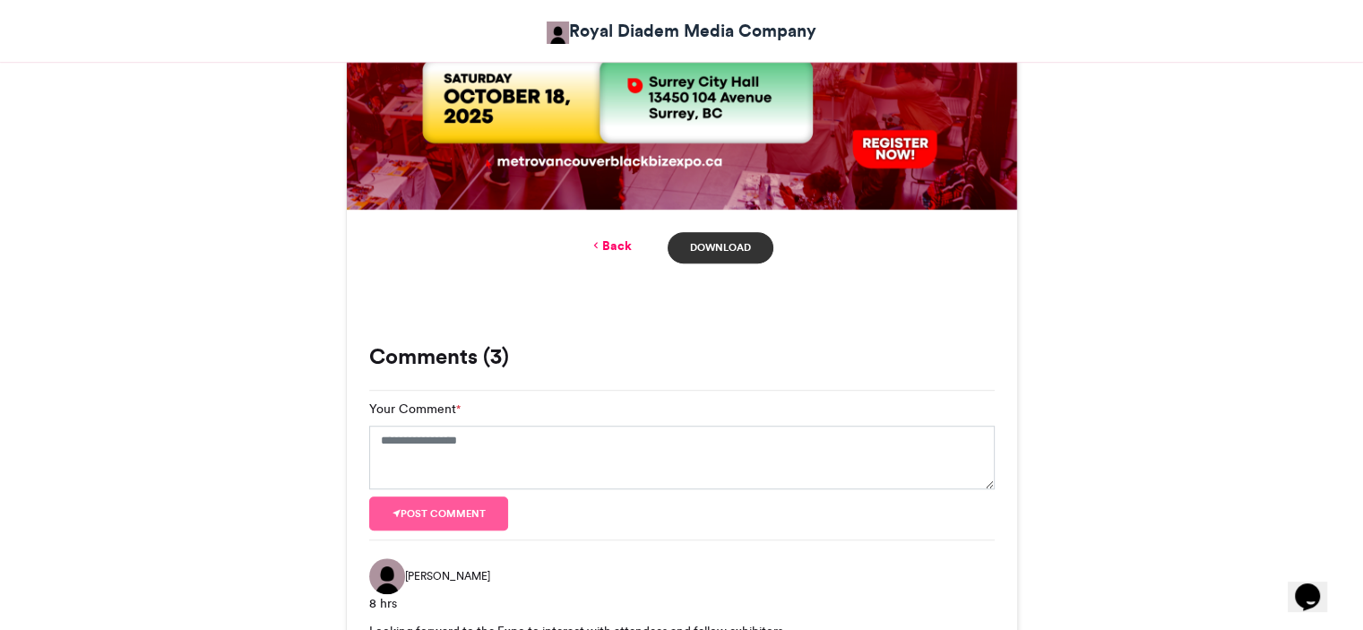
click at [733, 244] on link "Download" at bounding box center [720, 247] width 105 height 31
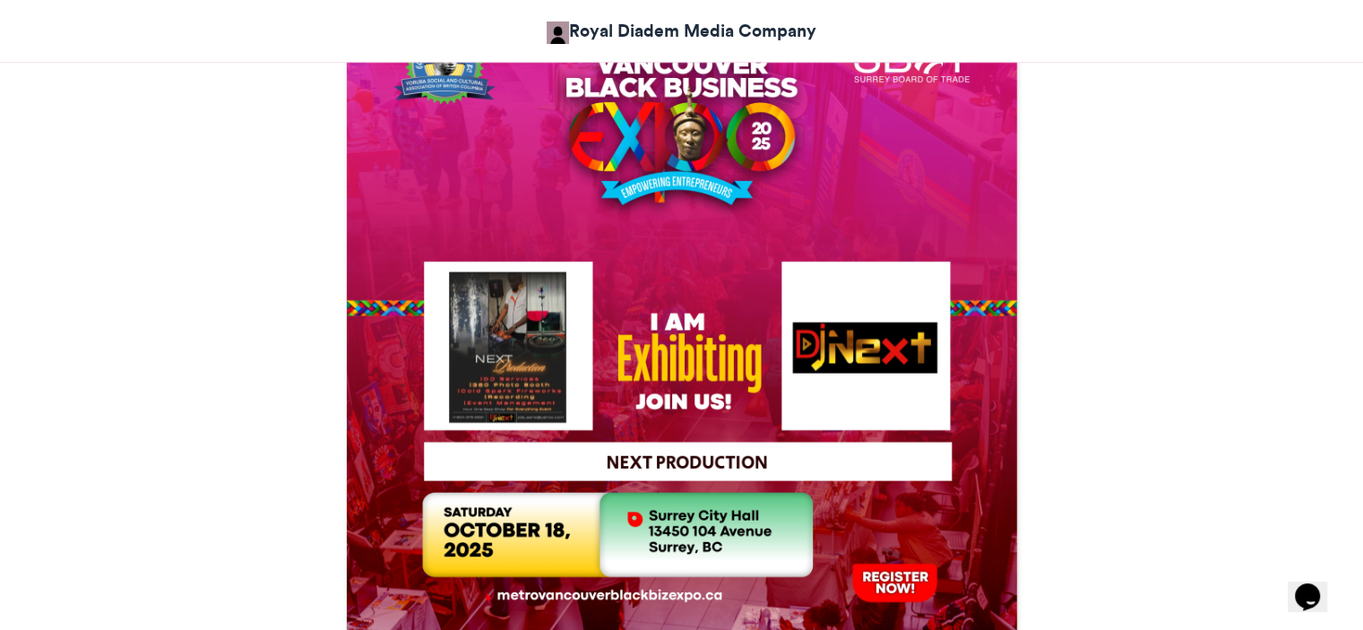
scroll to position [588, 0]
